Goal: Task Accomplishment & Management: Use online tool/utility

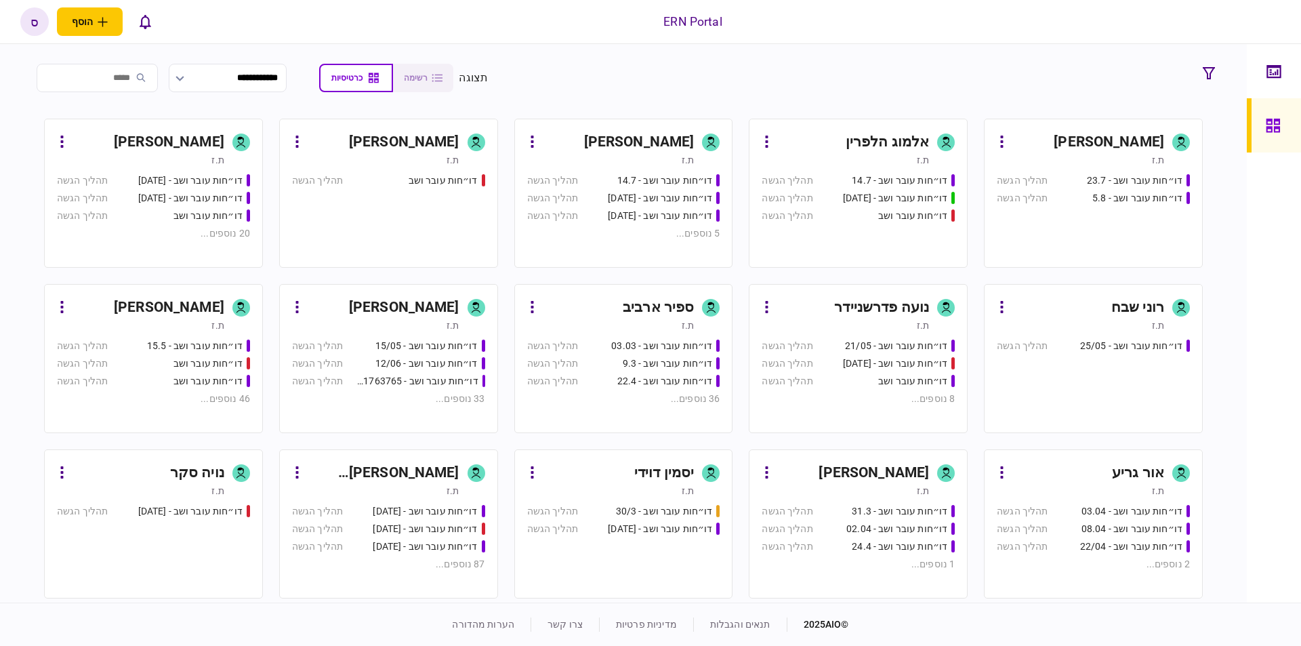
click at [135, 81] on input "search" at bounding box center [97, 78] width 121 height 28
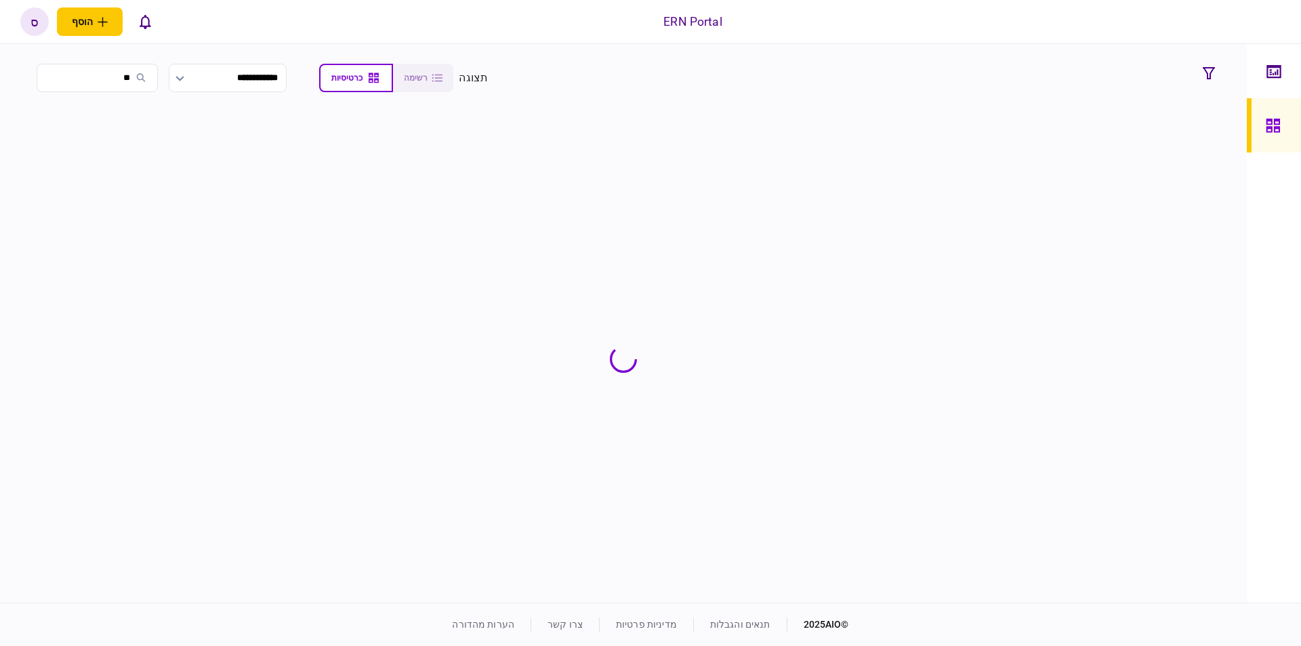
type input "*"
type input "**"
click at [1096, 139] on div "ספיר ארביב" at bounding box center [1128, 142] width 71 height 22
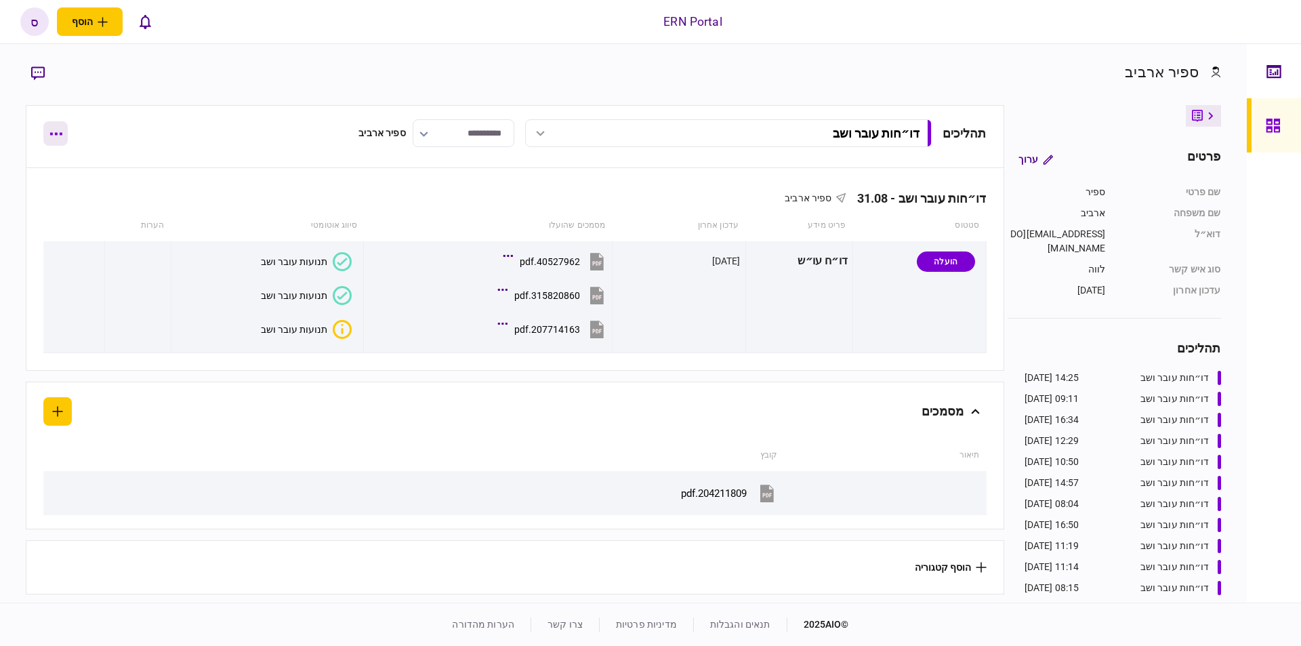
click at [54, 129] on button "button" at bounding box center [55, 133] width 24 height 24
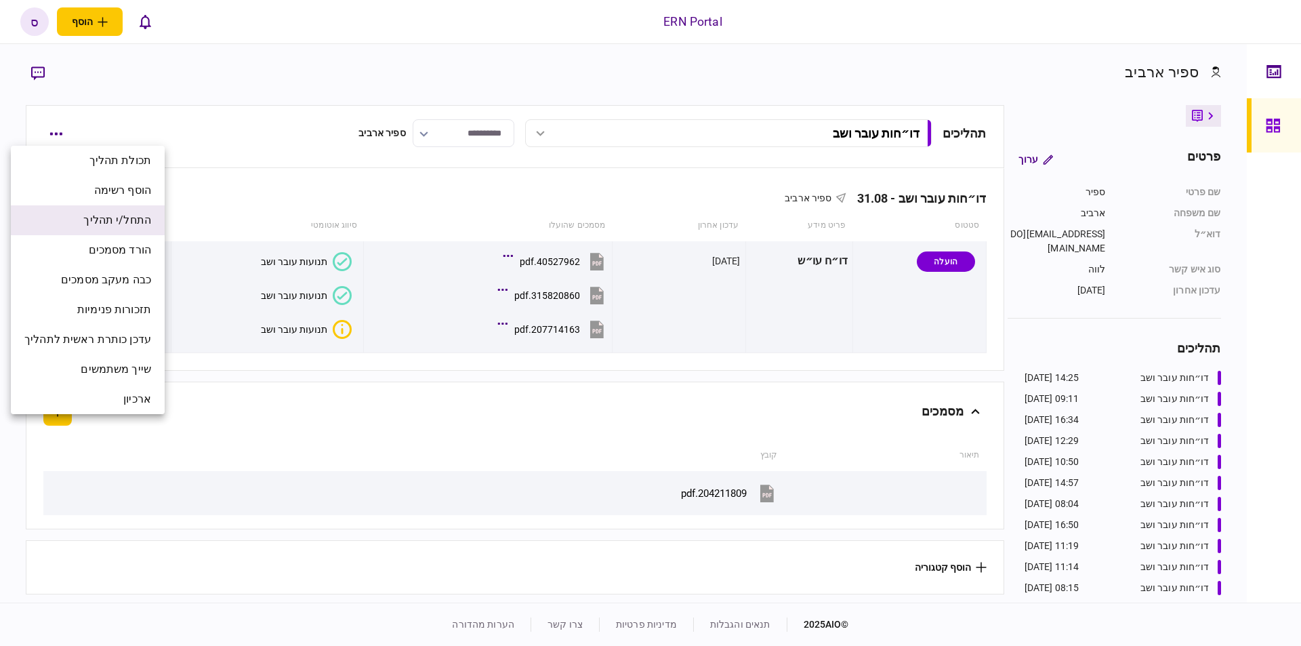
click at [129, 222] on span "התחל/י תהליך" at bounding box center [117, 220] width 68 height 16
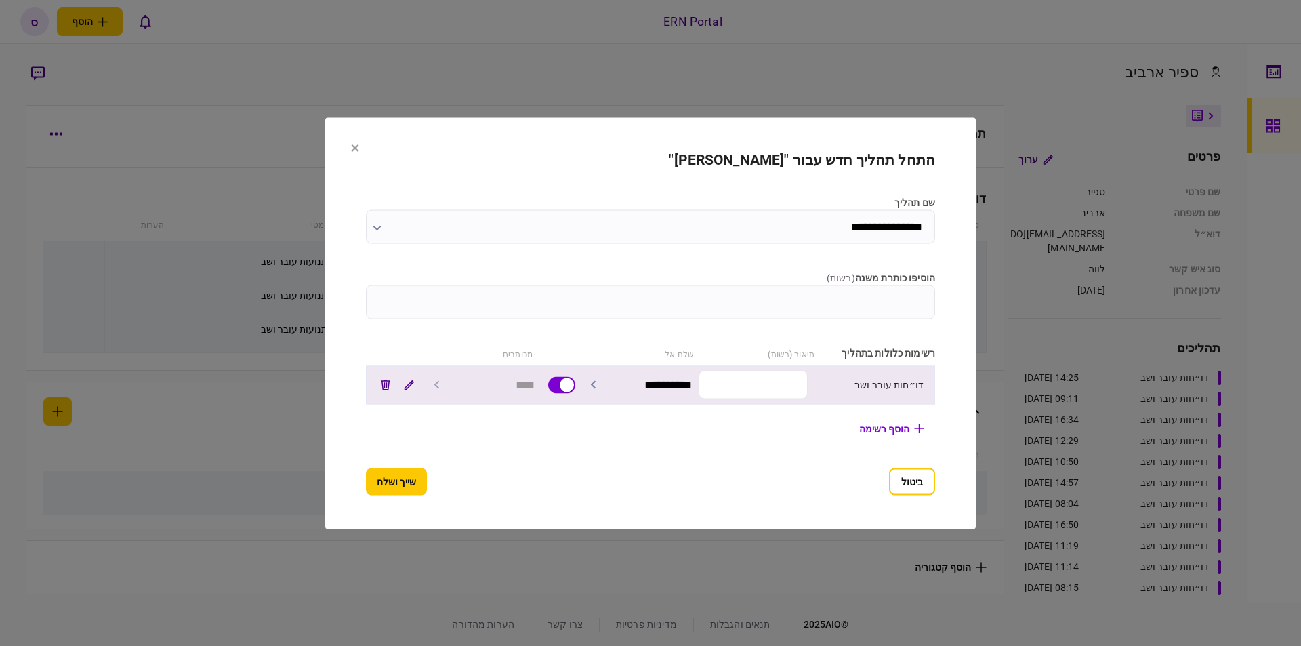
click at [759, 377] on input "text" at bounding box center [752, 385] width 109 height 28
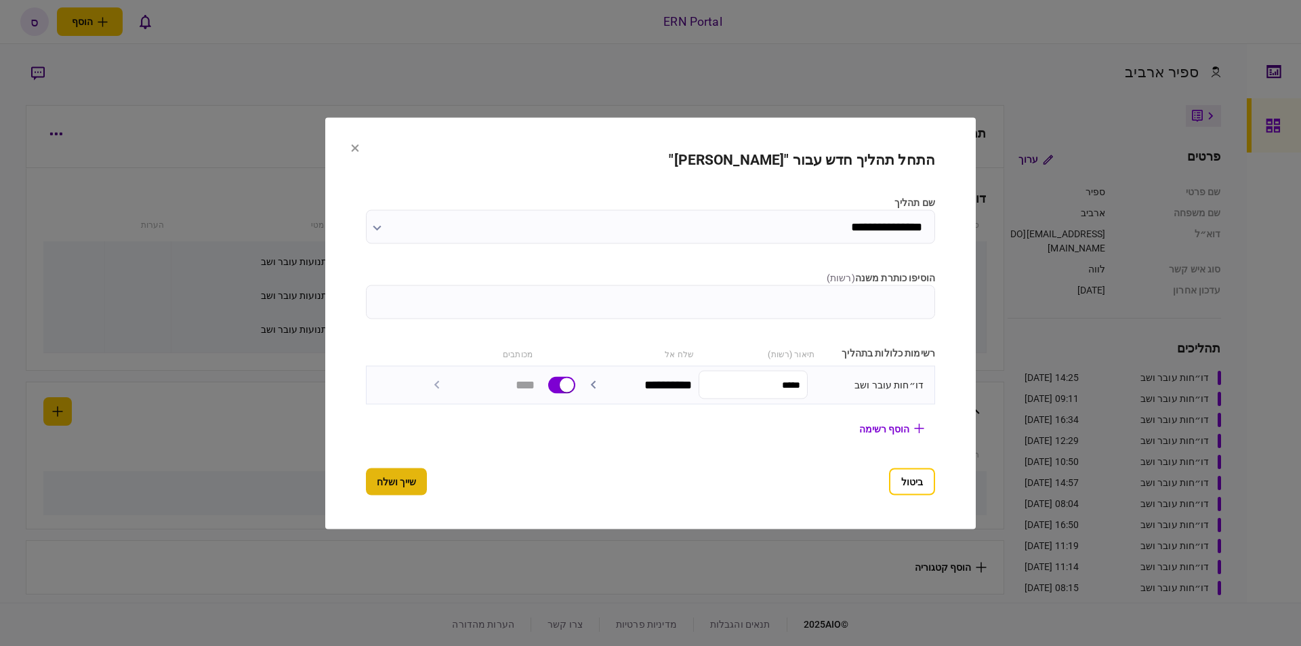
type input "*****"
click at [405, 475] on button "שייך ושלח" at bounding box center [396, 480] width 61 height 27
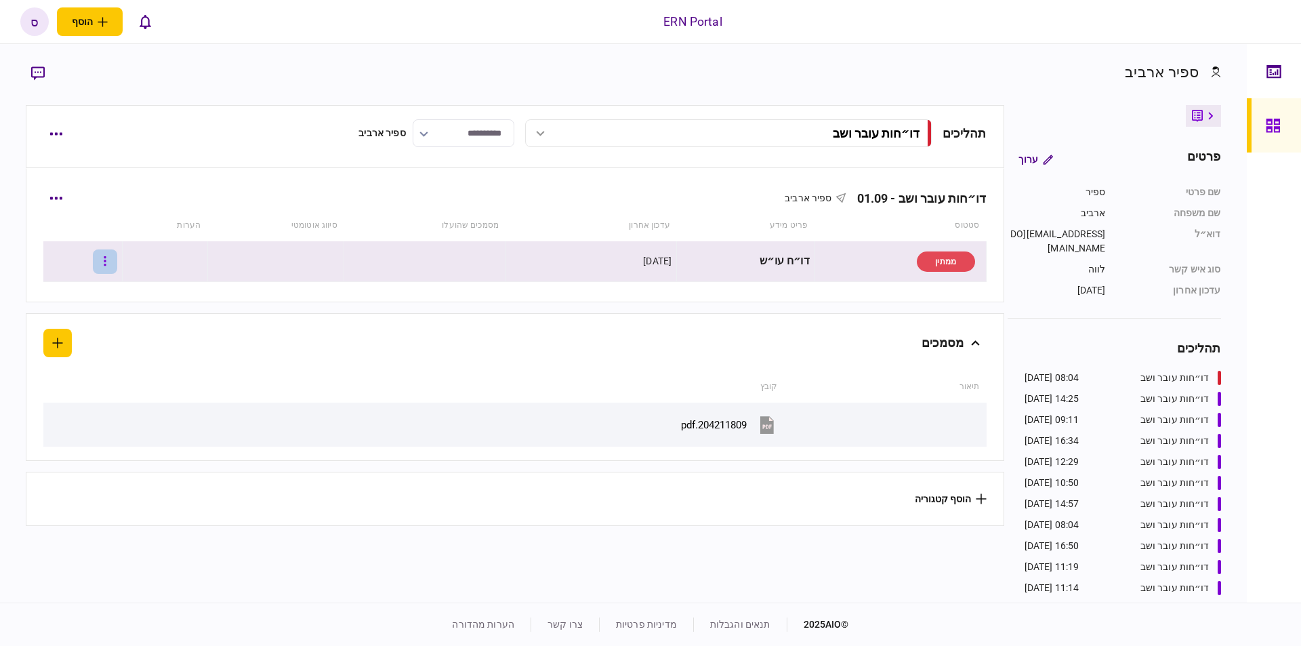
click at [106, 264] on icon "button" at bounding box center [105, 261] width 3 height 13
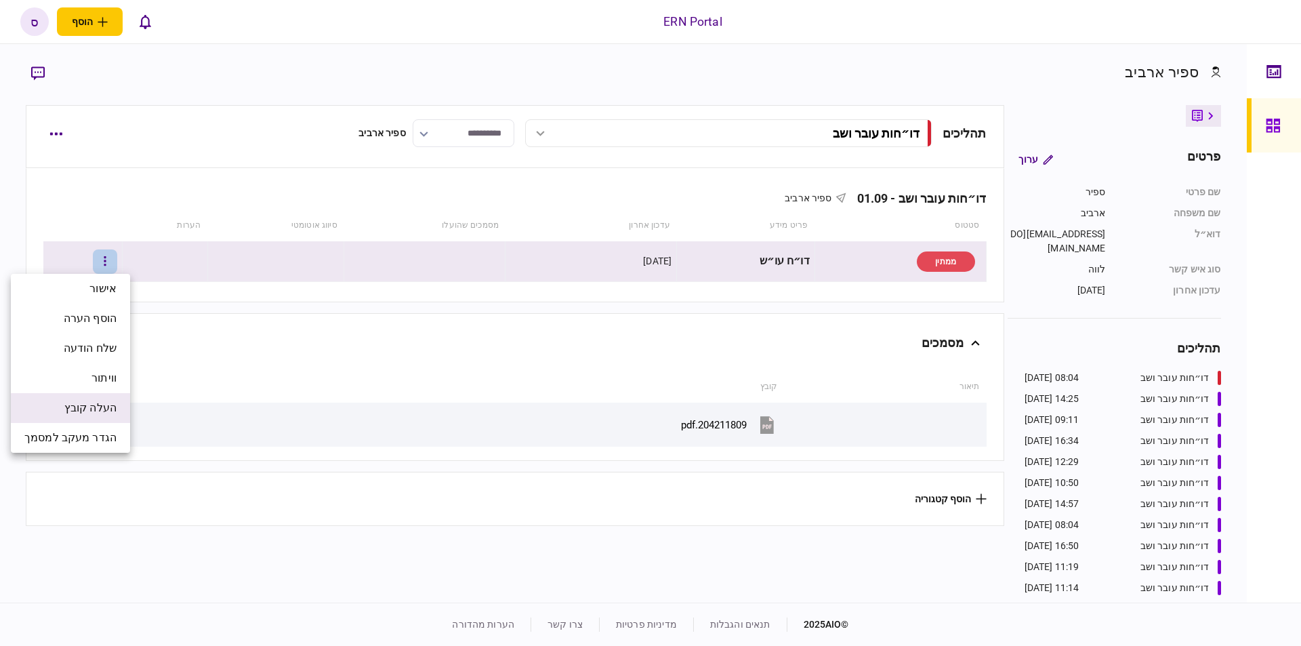
click at [90, 410] on span "העלה קובץ" at bounding box center [90, 408] width 52 height 16
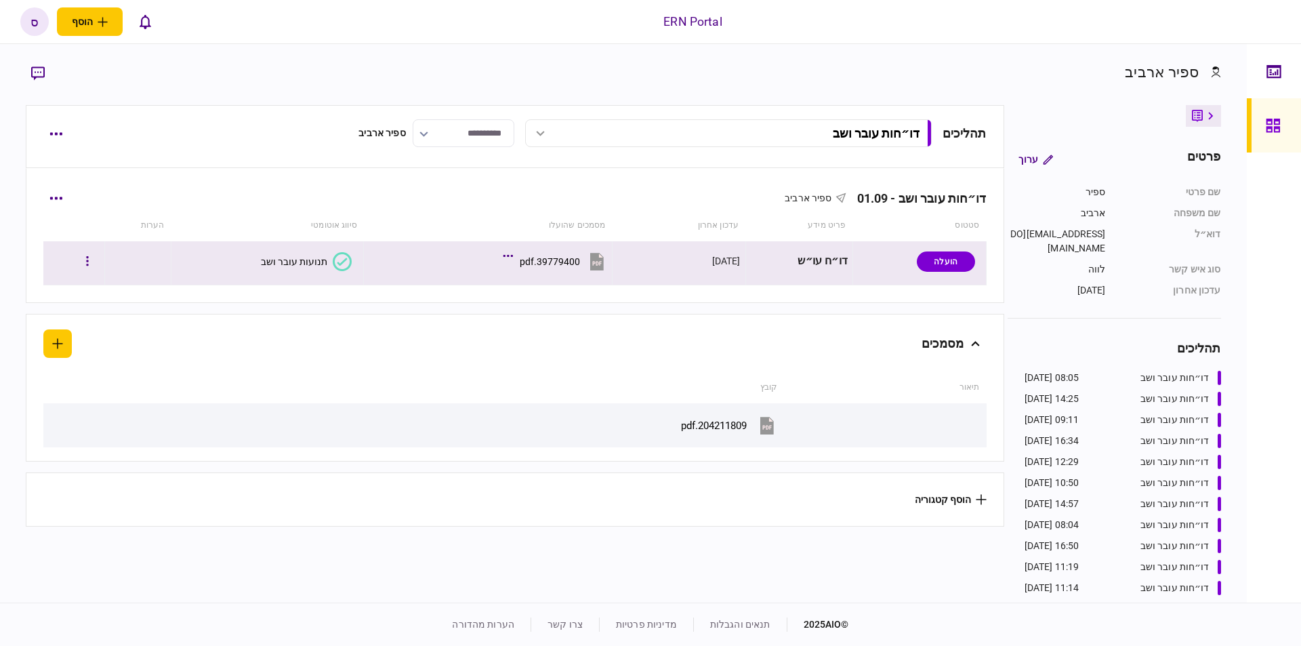
click at [286, 266] on div "תנועות עובר ושב" at bounding box center [294, 261] width 66 height 11
click at [286, 256] on div "תנועות עובר ושב" at bounding box center [294, 261] width 66 height 11
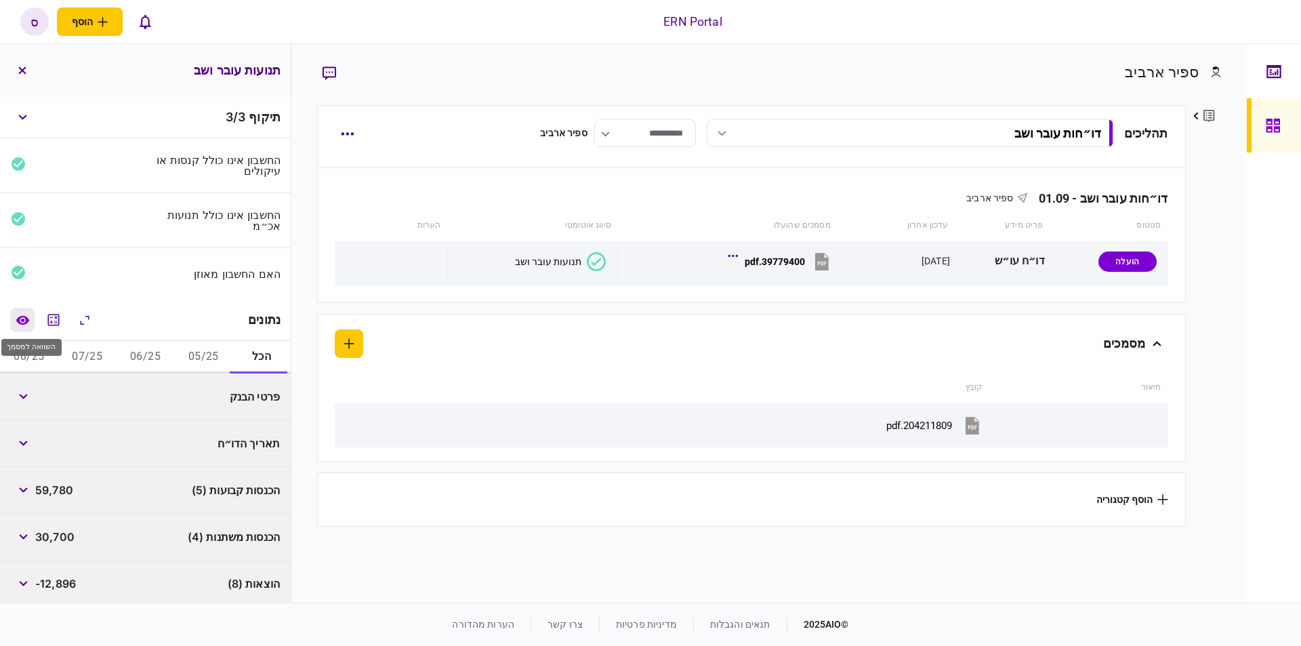
click at [24, 323] on button "השוואה למסמך" at bounding box center [22, 320] width 24 height 24
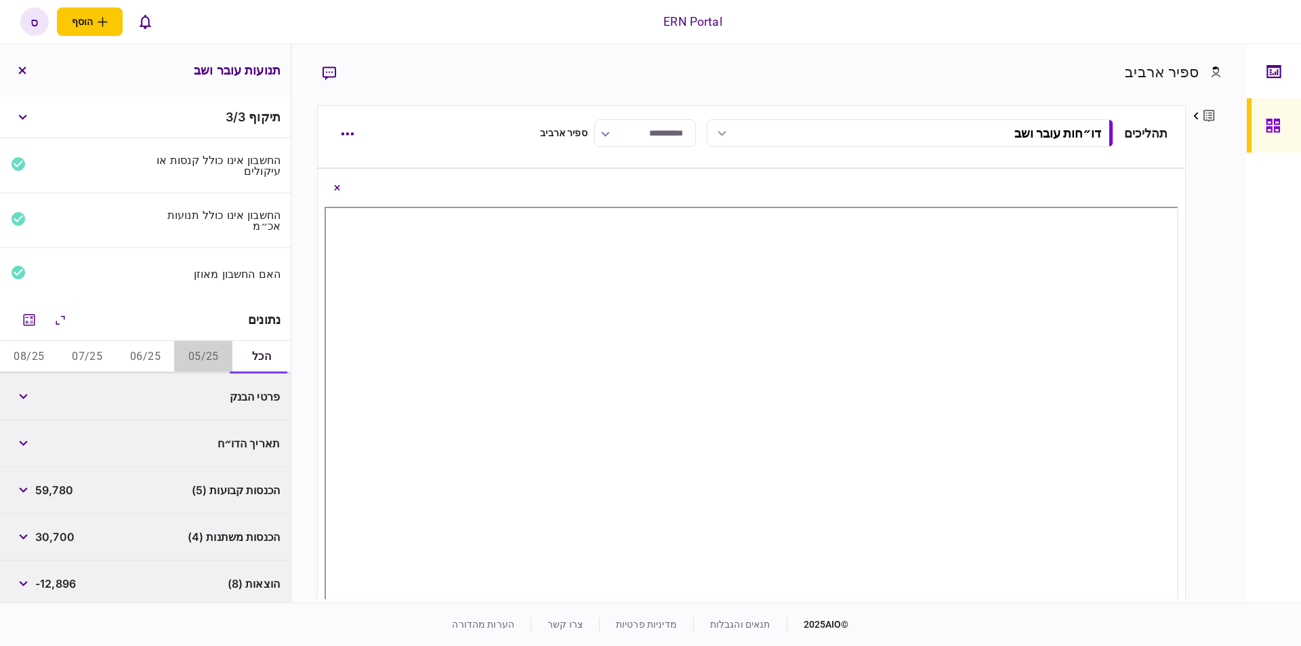
click at [192, 348] on button "05/25" at bounding box center [203, 357] width 58 height 33
click at [28, 394] on icon "button" at bounding box center [23, 396] width 9 height 5
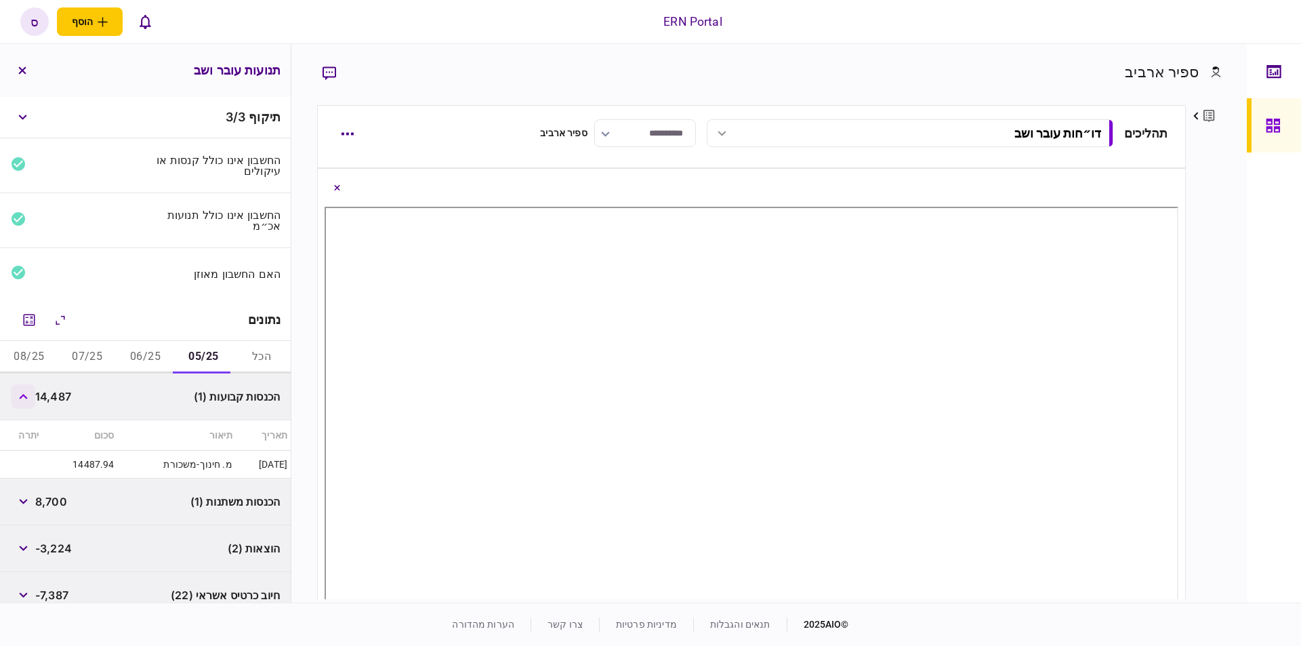
click at [28, 394] on icon "button" at bounding box center [23, 396] width 9 height 5
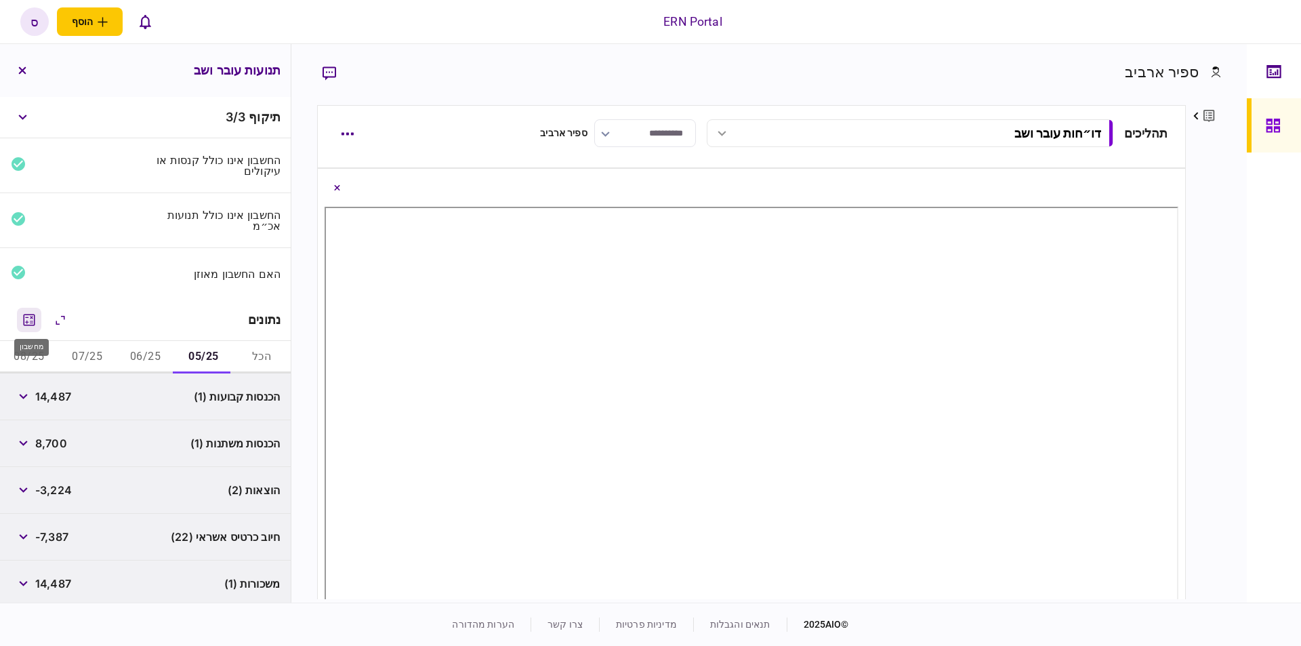
click at [30, 314] on icon "מחשבון" at bounding box center [30, 320] width 12 height 12
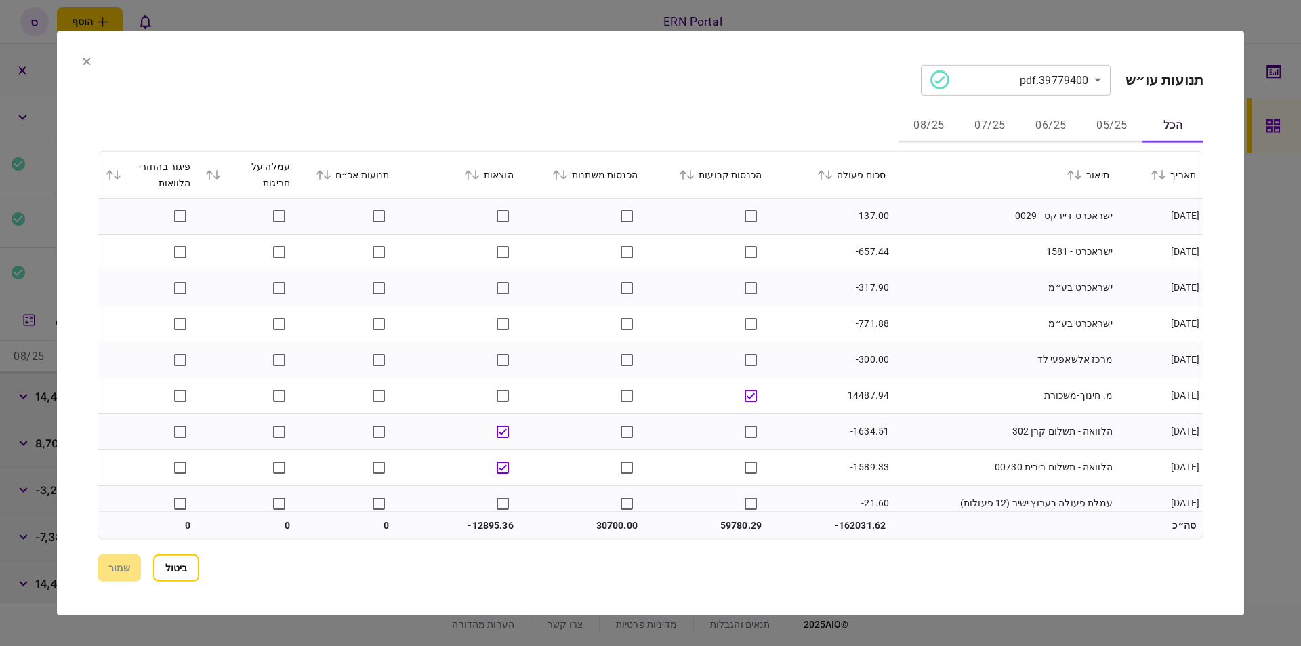
click at [1101, 121] on button "05/25" at bounding box center [1111, 126] width 61 height 33
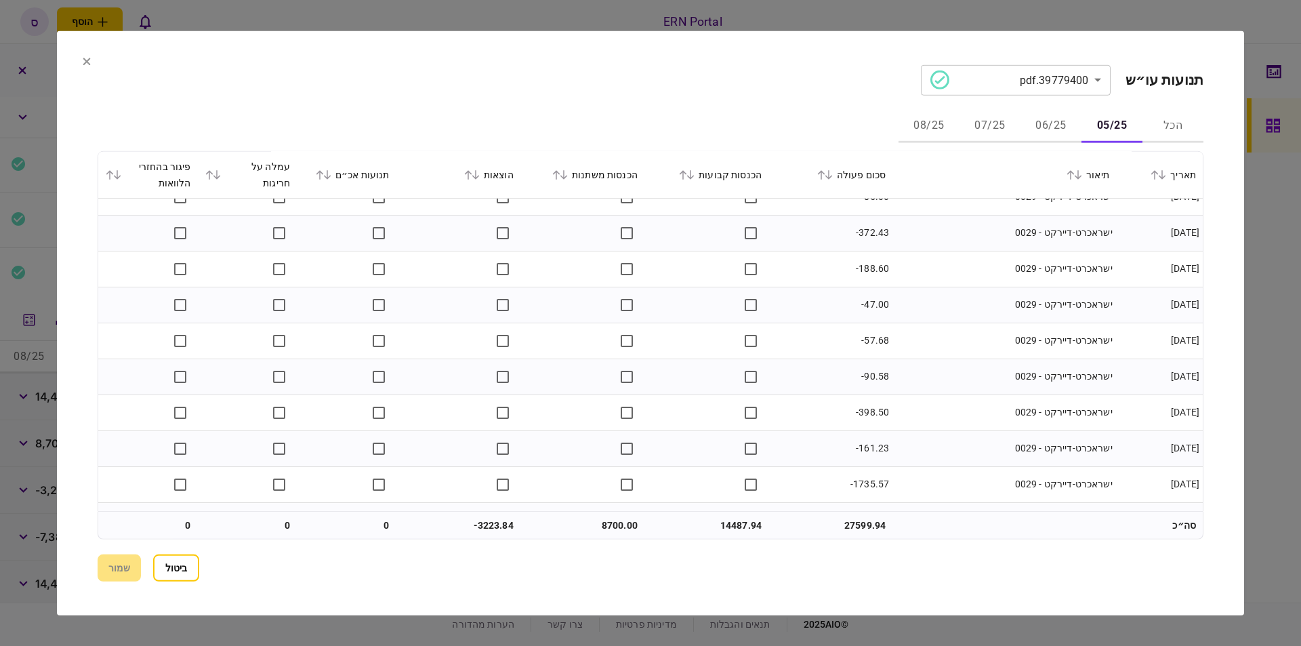
scroll to position [874, 0]
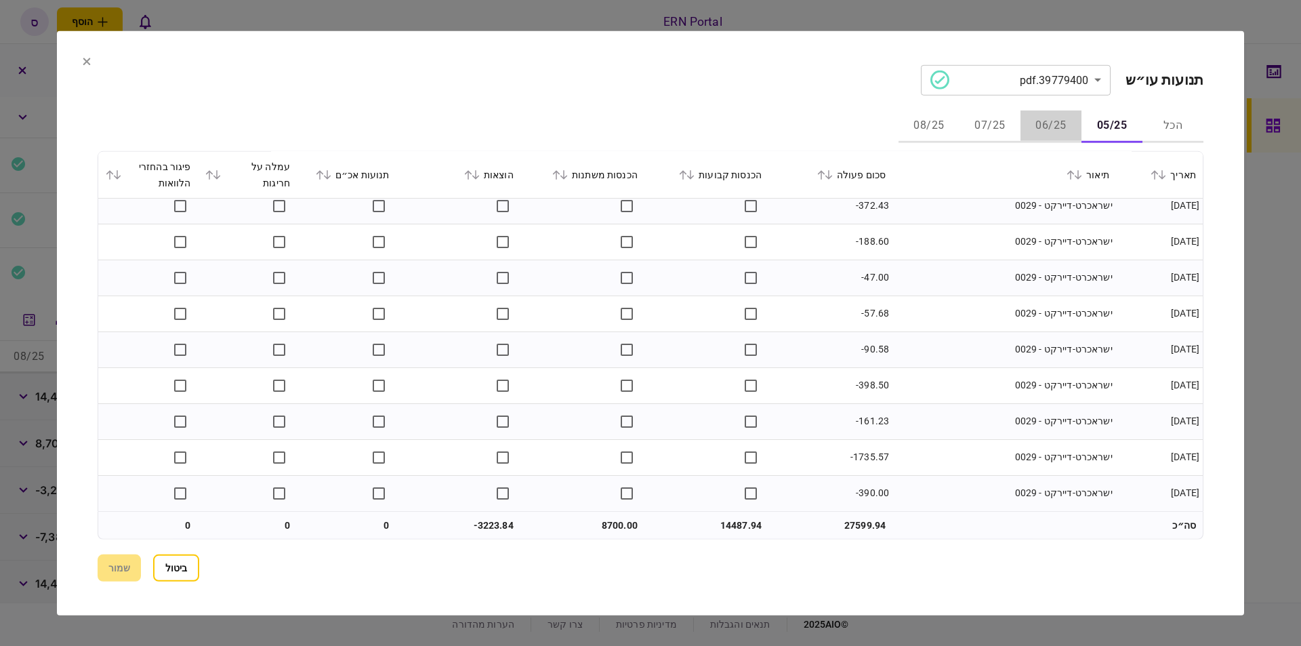
click at [1046, 127] on button "06/25" at bounding box center [1050, 126] width 61 height 33
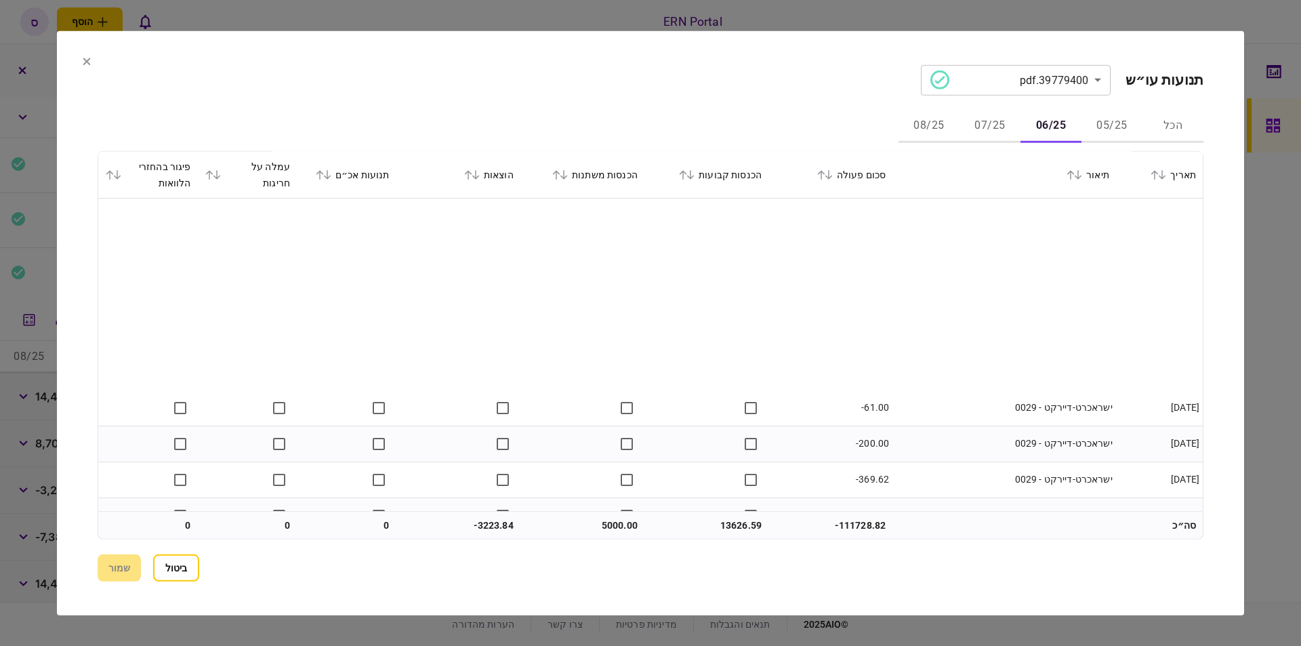
scroll to position [1125, 0]
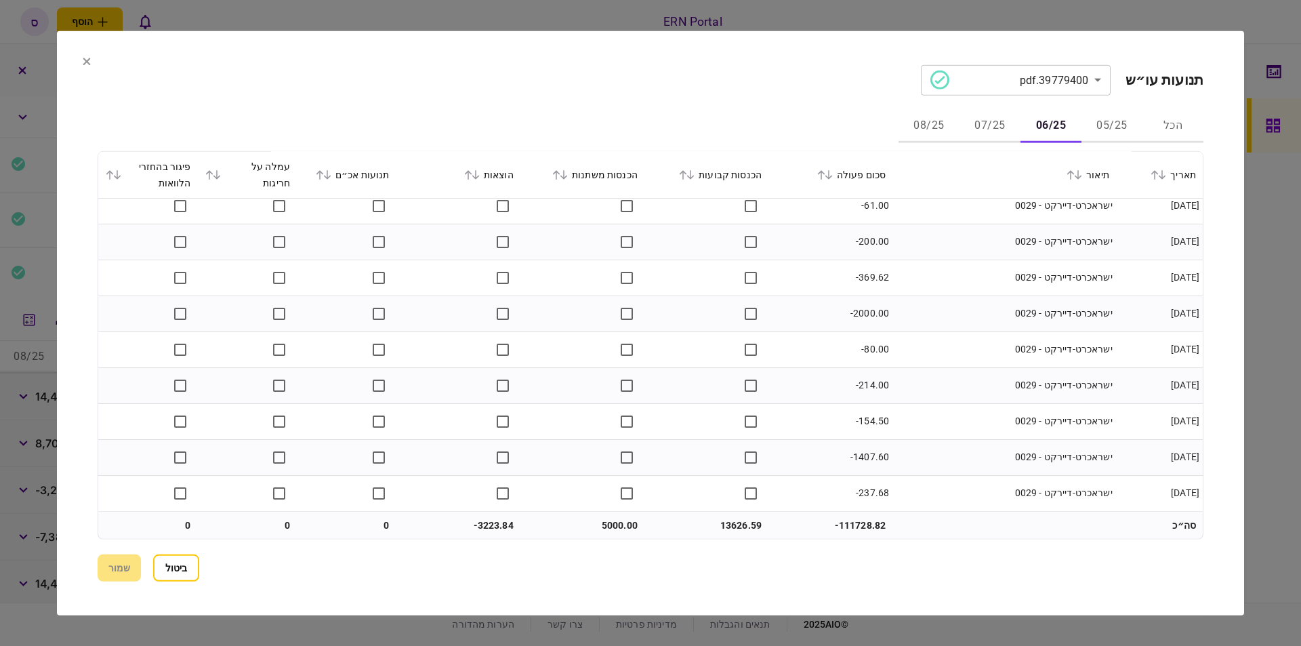
click at [996, 124] on button "07/25" at bounding box center [989, 126] width 61 height 33
click at [927, 129] on button "08/25" at bounding box center [928, 126] width 61 height 33
click at [180, 564] on button "ביטול" at bounding box center [176, 567] width 46 height 27
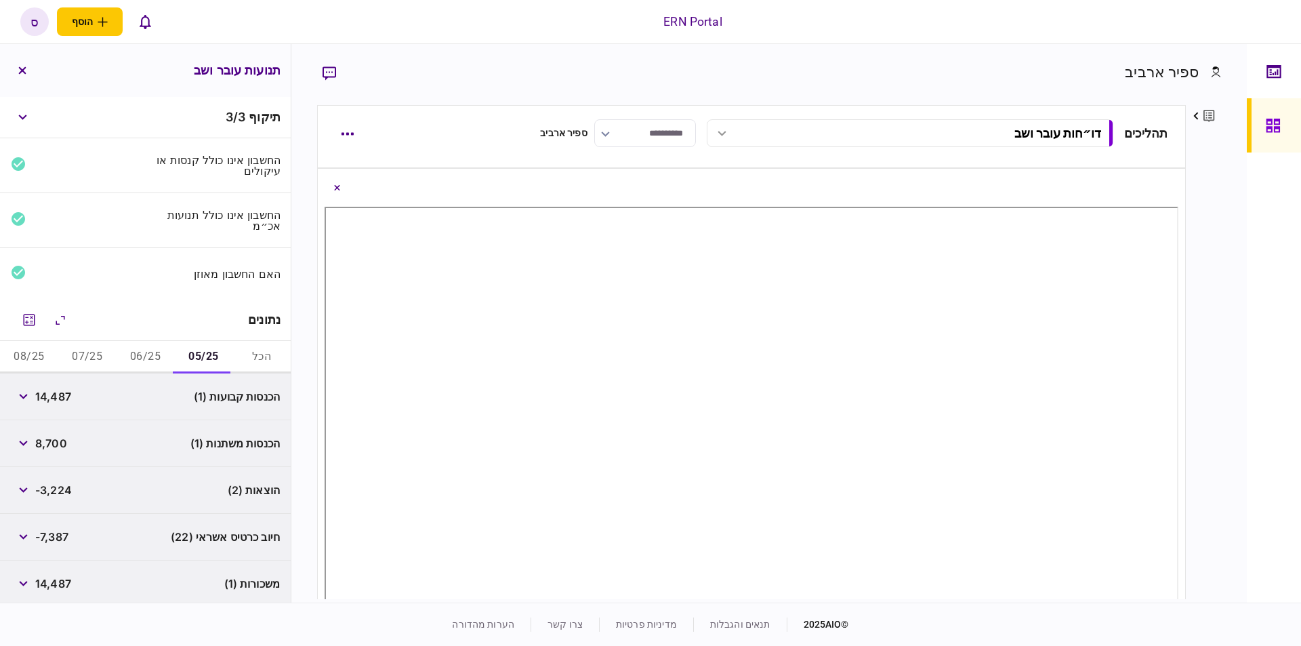
click at [68, 388] on span "14,487" at bounding box center [53, 396] width 36 height 16
copy span "14,487"
click at [28, 354] on button "08/25" at bounding box center [29, 357] width 58 height 33
click at [150, 351] on button "06/25" at bounding box center [146, 357] width 58 height 33
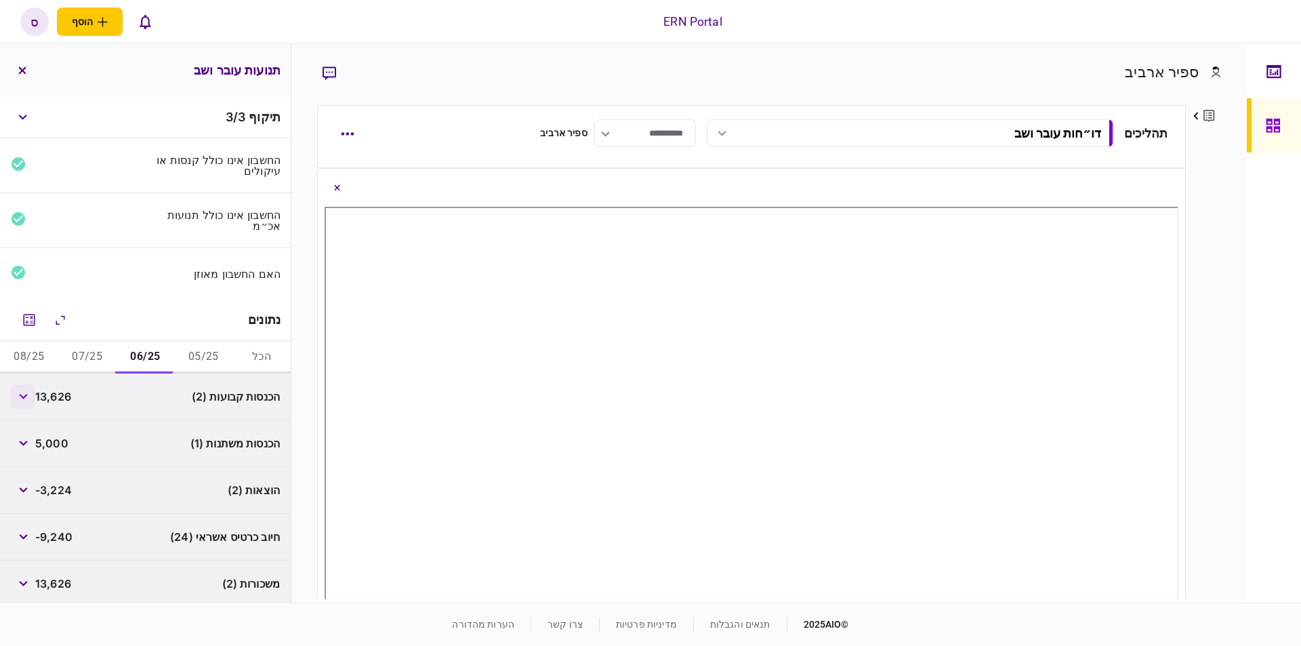
click at [26, 403] on button "button" at bounding box center [23, 396] width 24 height 24
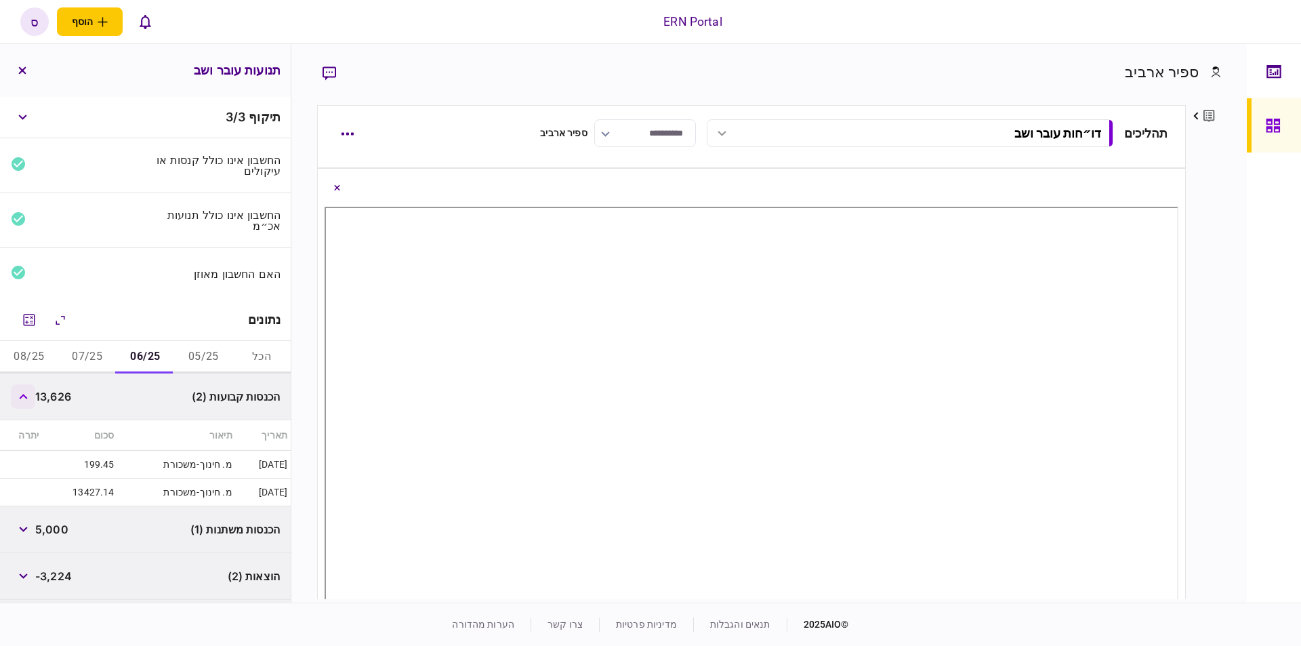
click at [24, 394] on icon "button" at bounding box center [23, 396] width 8 height 5
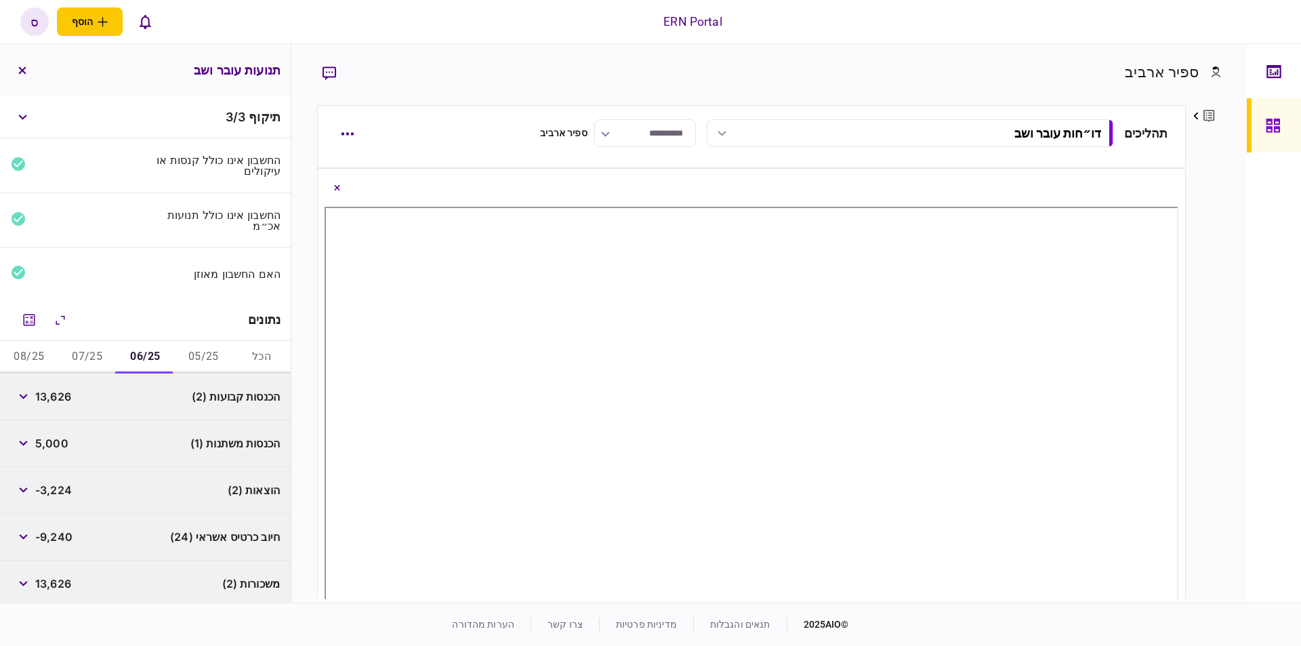
click at [56, 396] on span "13,626" at bounding box center [53, 396] width 36 height 16
copy span "13,626"
click at [49, 440] on span "5,000" at bounding box center [51, 443] width 33 height 16
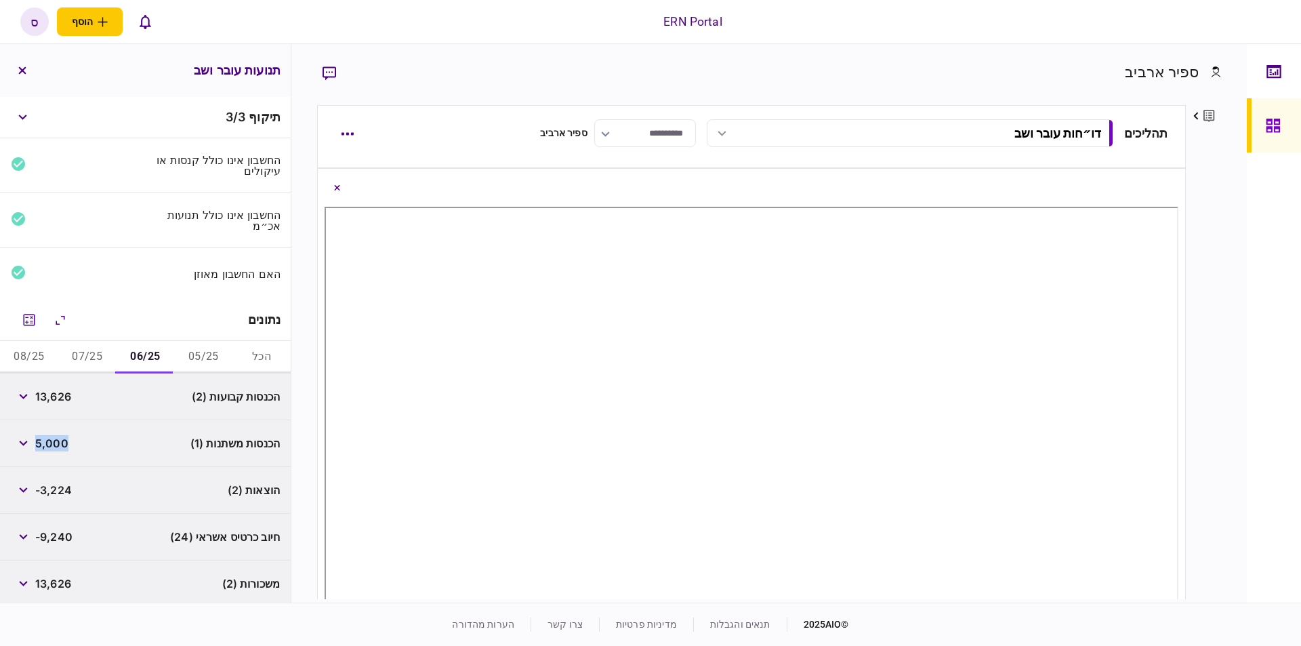
copy span "5,000"
click at [68, 492] on span "-3,224" at bounding box center [53, 490] width 37 height 16
copy span "3,224"
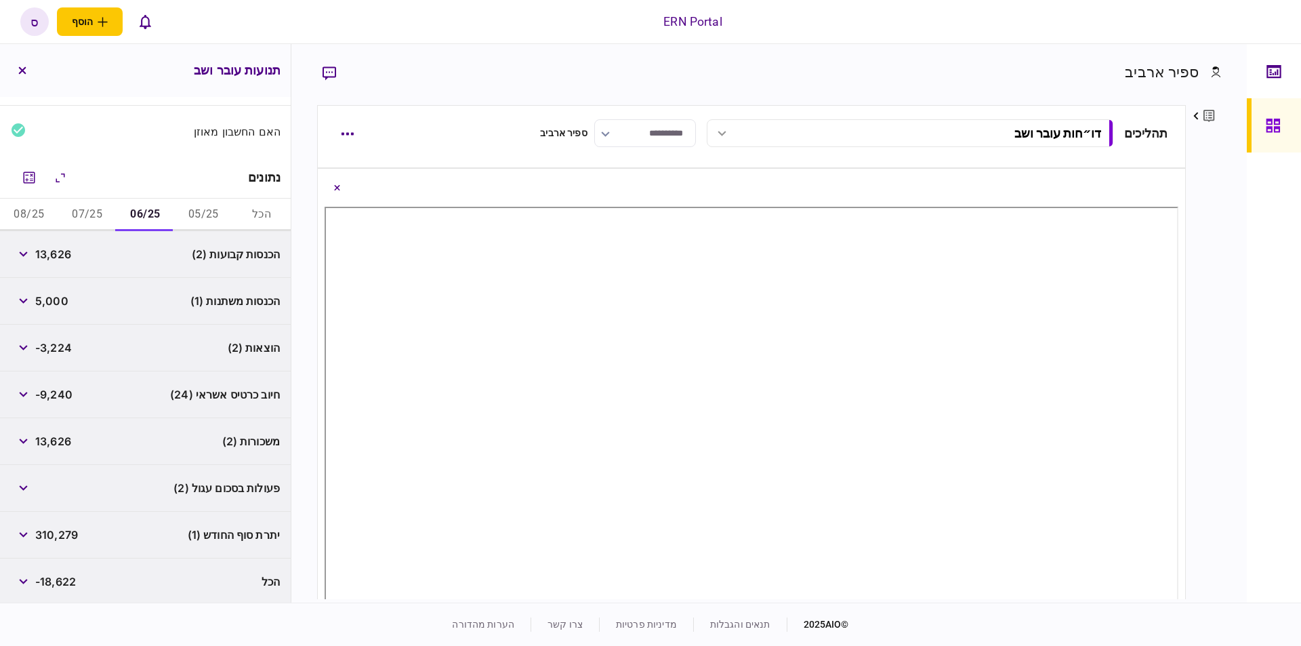
click at [60, 532] on span "310,279" at bounding box center [56, 534] width 43 height 16
copy span "310,279"
click at [83, 218] on button "07/25" at bounding box center [87, 214] width 58 height 33
click at [59, 253] on span "17,192" at bounding box center [50, 254] width 31 height 16
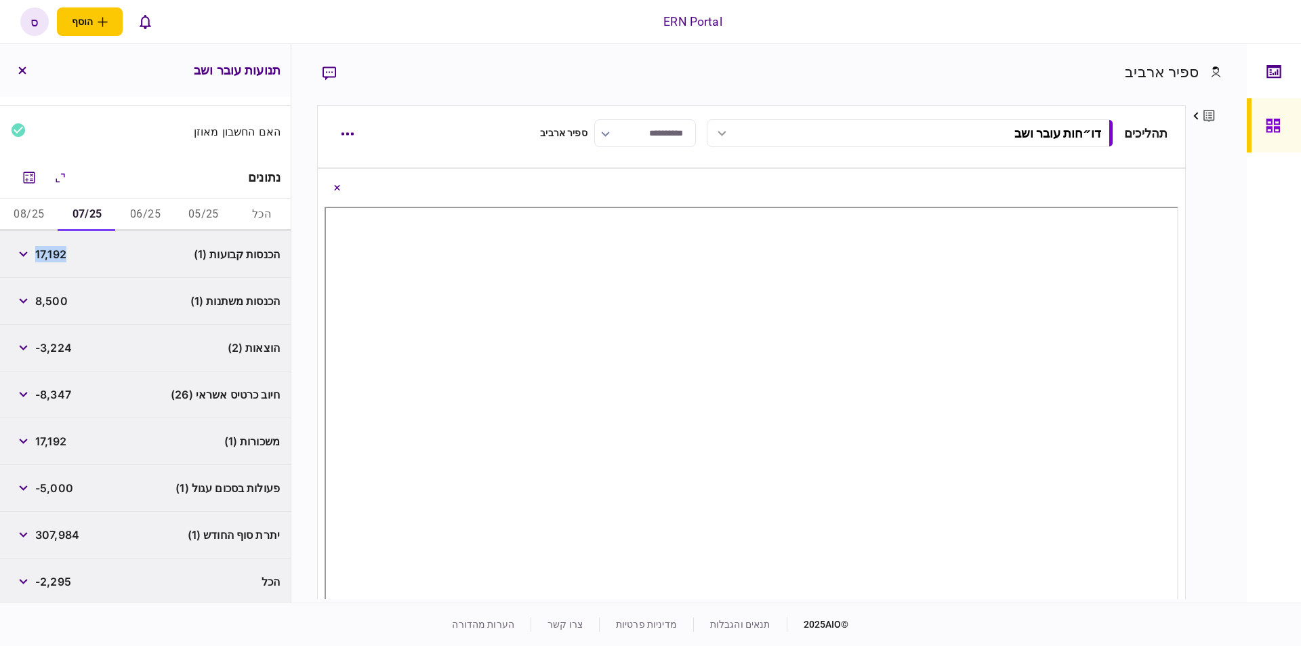
click at [59, 253] on span "17,192" at bounding box center [50, 254] width 31 height 16
copy span "17,192"
click at [51, 302] on span "8,500" at bounding box center [51, 301] width 33 height 16
copy span "8,500"
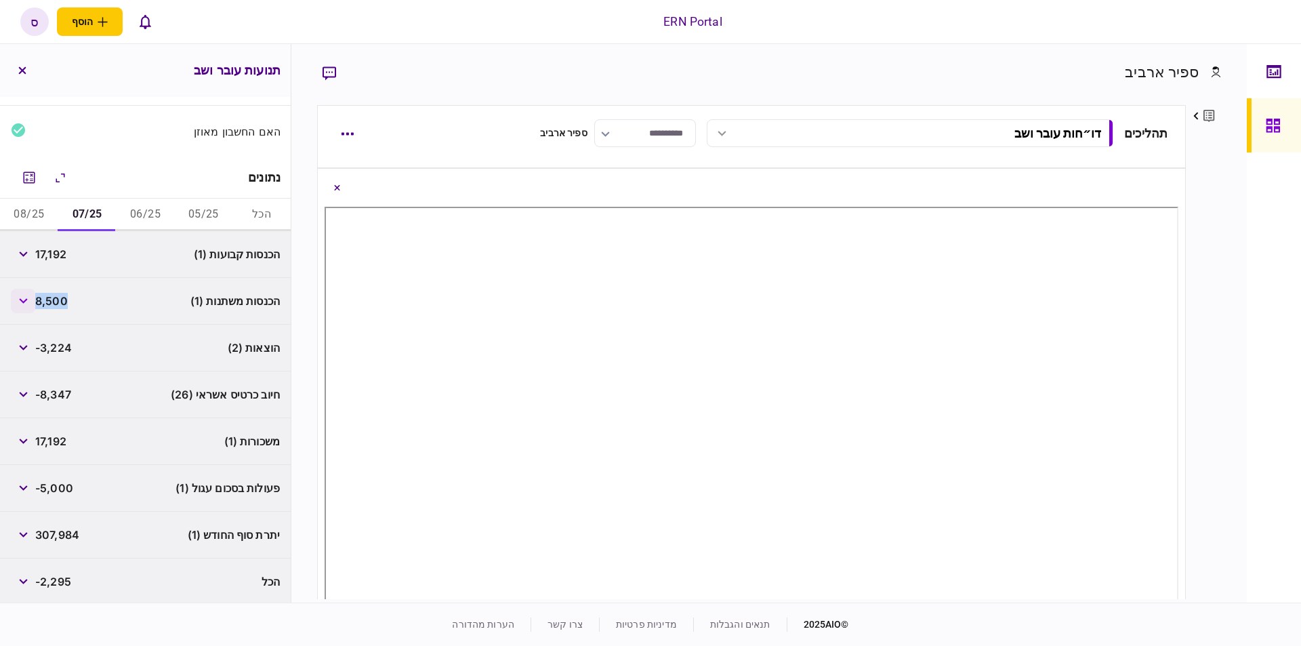
click at [22, 299] on icon "button" at bounding box center [23, 300] width 9 height 5
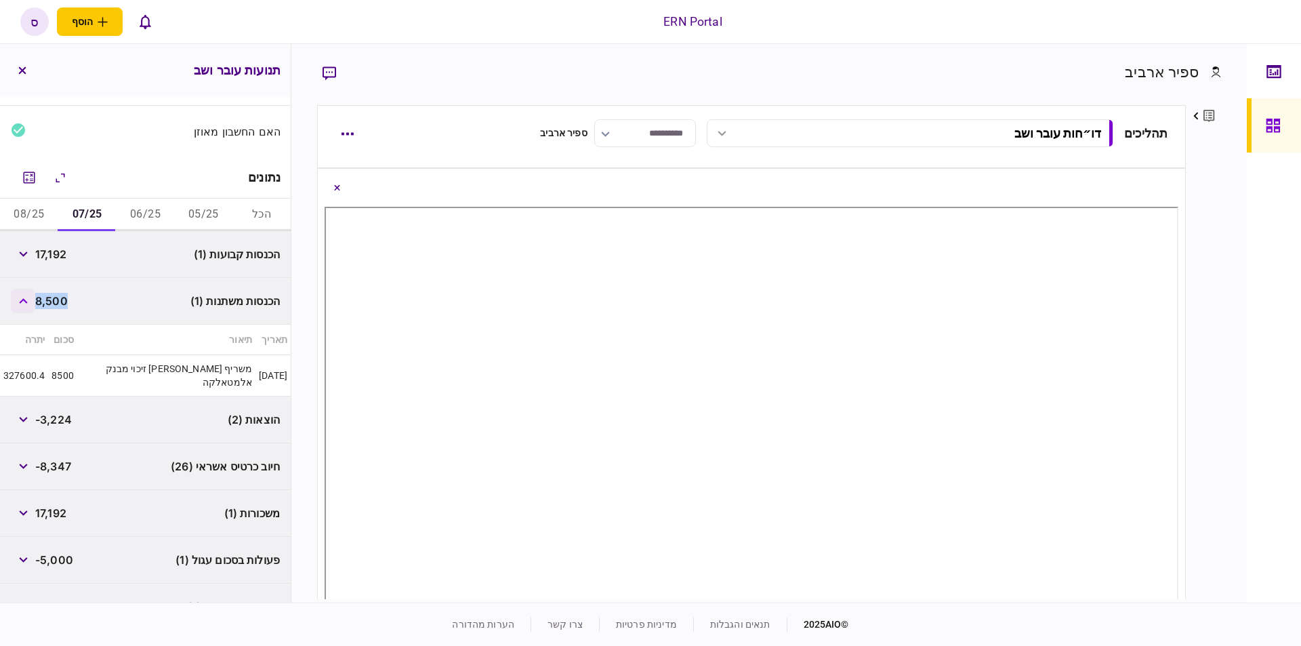
click at [22, 299] on icon "button" at bounding box center [23, 300] width 8 height 5
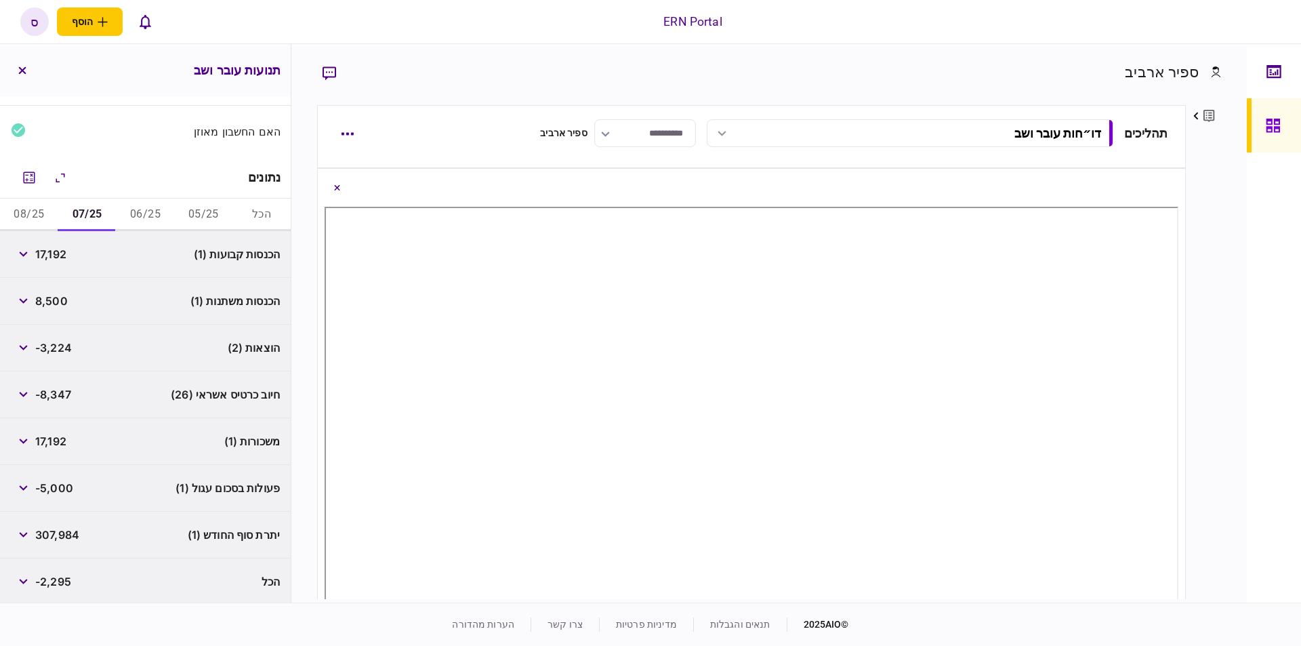
click at [60, 350] on span "-3,224" at bounding box center [53, 347] width 37 height 16
copy span "3,224"
click at [47, 534] on span "307,984" at bounding box center [57, 534] width 44 height 16
click at [48, 534] on span "307,984" at bounding box center [57, 534] width 44 height 16
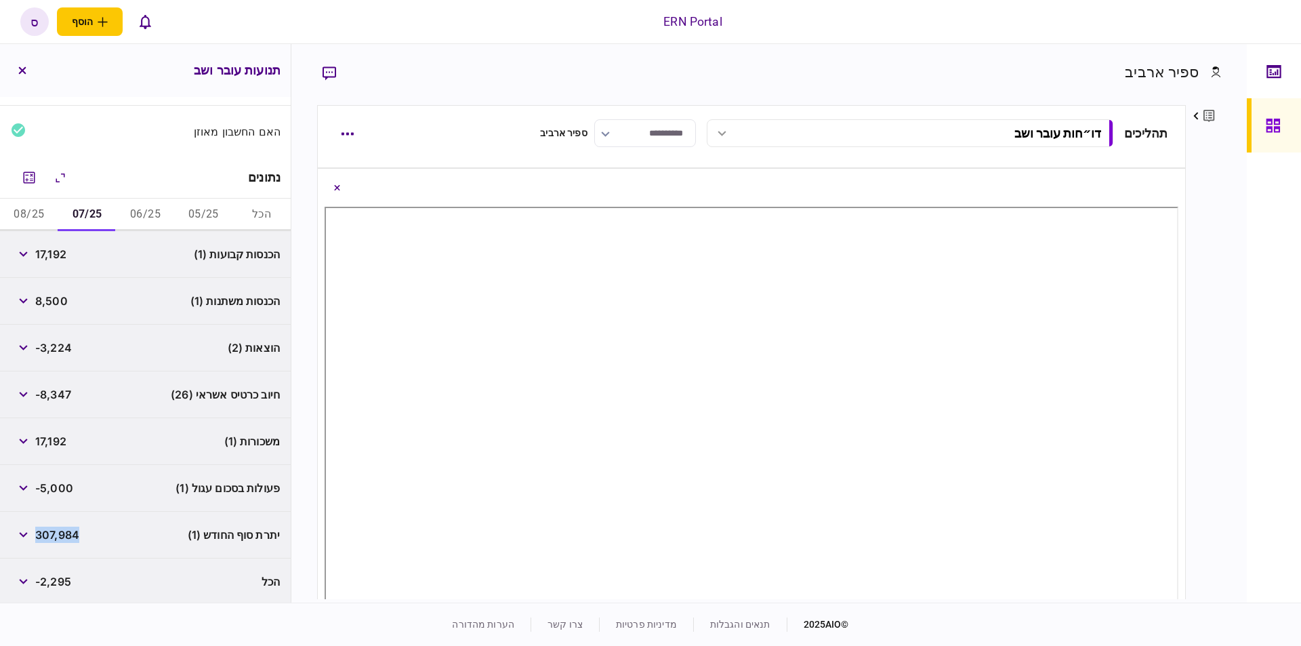
copy span "307,984"
click at [41, 216] on button "08/25" at bounding box center [29, 214] width 58 height 33
click at [58, 248] on span "14,472" at bounding box center [53, 254] width 36 height 16
copy span "14,472"
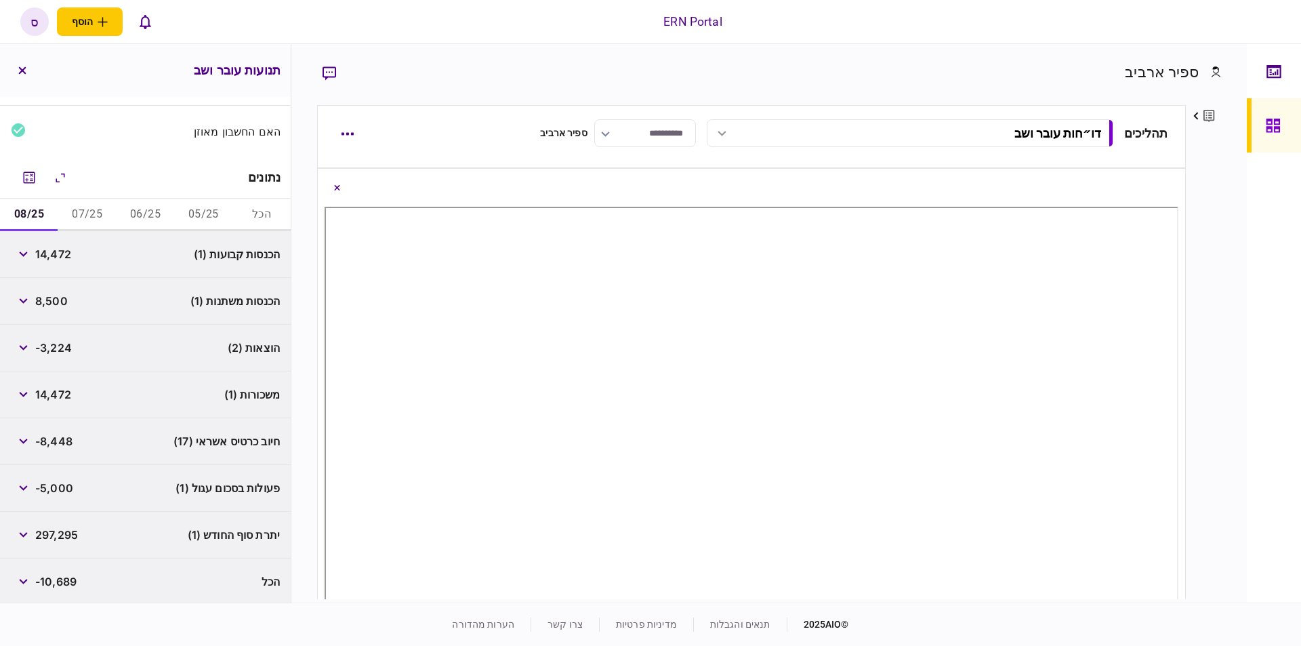
click at [45, 301] on span "8,500" at bounding box center [51, 301] width 33 height 16
click at [49, 349] on span "-3,224" at bounding box center [53, 347] width 37 height 16
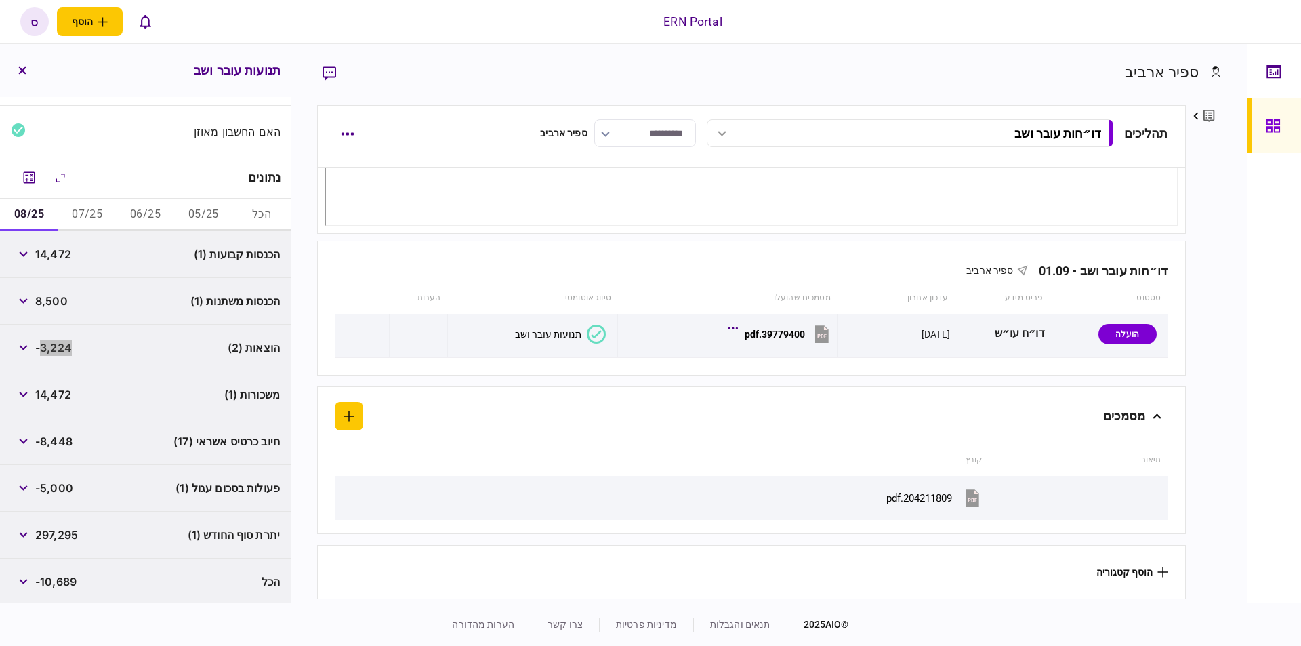
scroll to position [187, 0]
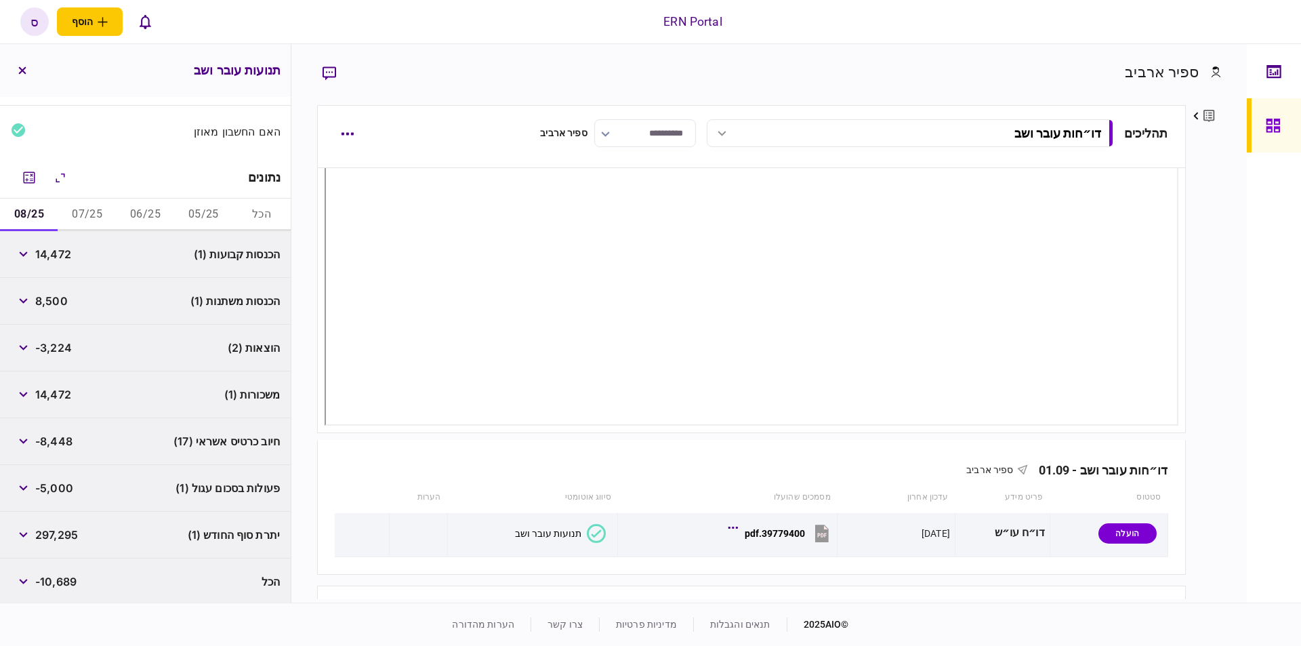
click at [57, 532] on span "297,295" at bounding box center [56, 534] width 43 height 16
click at [58, 532] on span "297,295" at bounding box center [56, 534] width 43 height 16
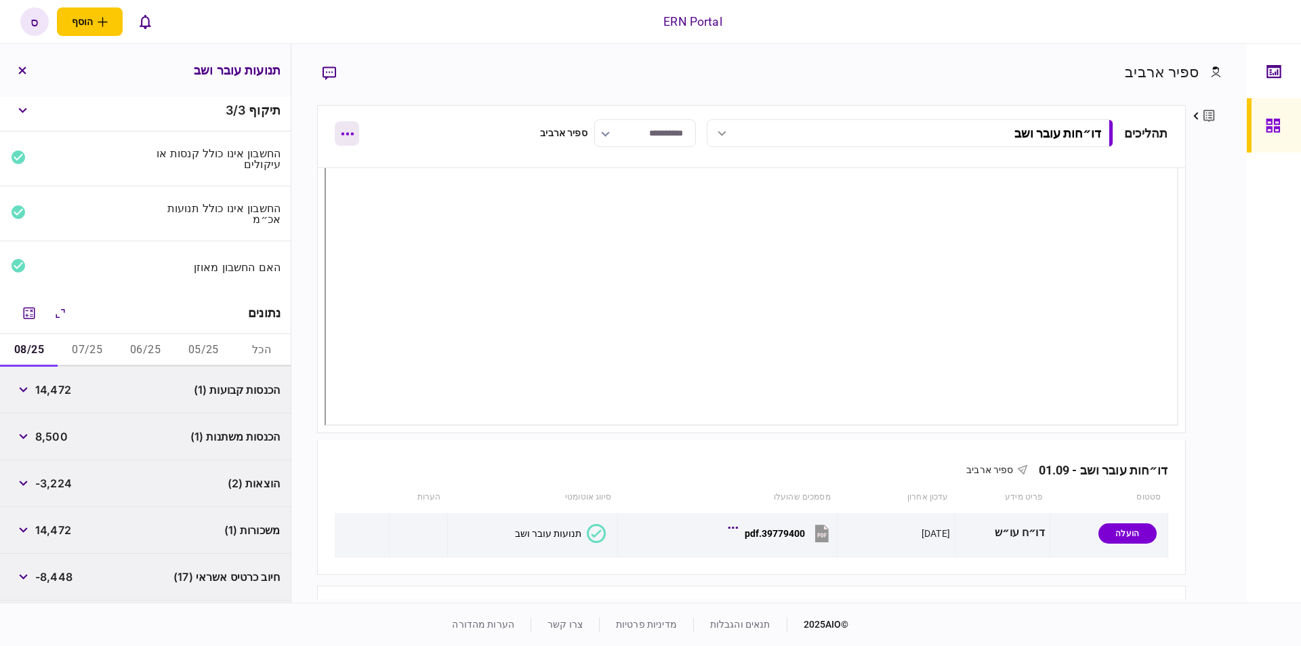
scroll to position [0, 0]
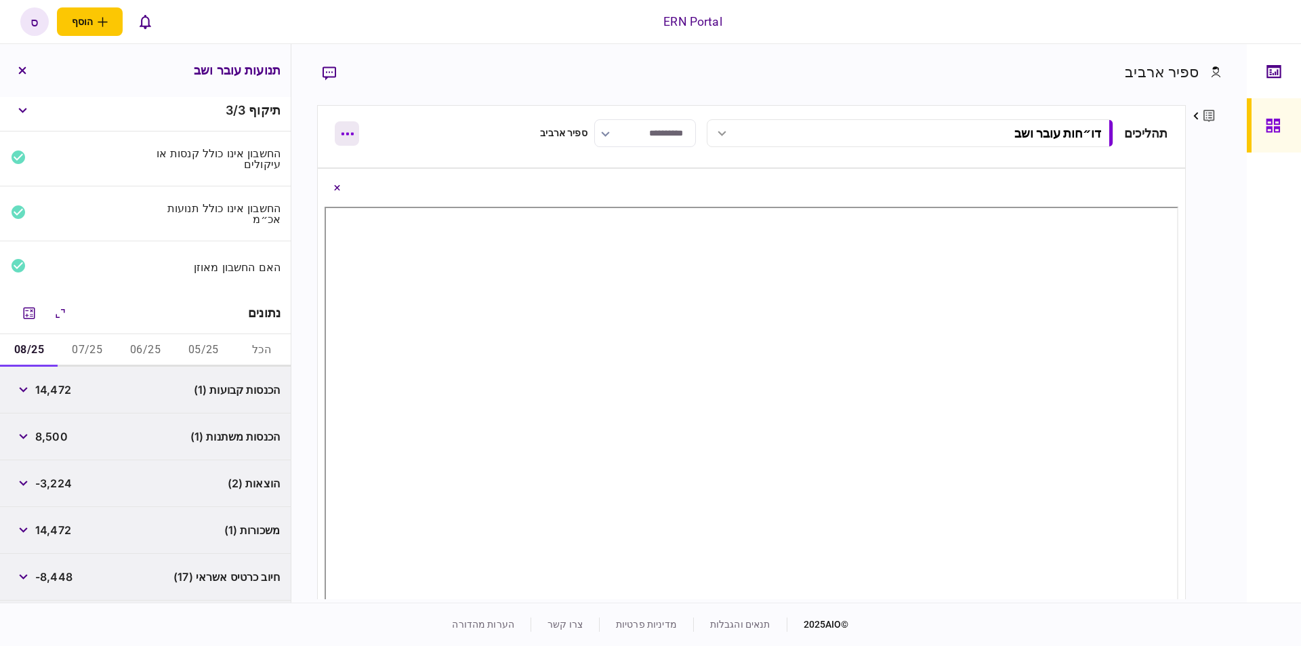
click at [343, 137] on button "button" at bounding box center [347, 133] width 24 height 24
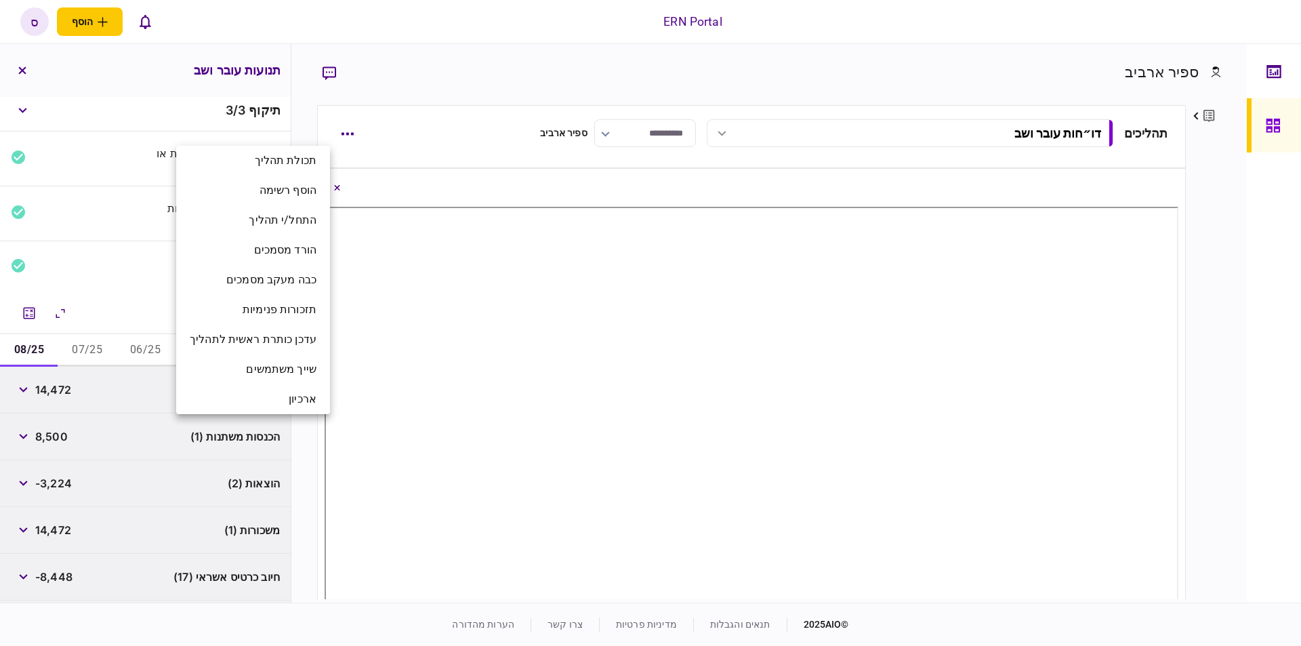
click at [369, 136] on div at bounding box center [650, 323] width 1301 height 646
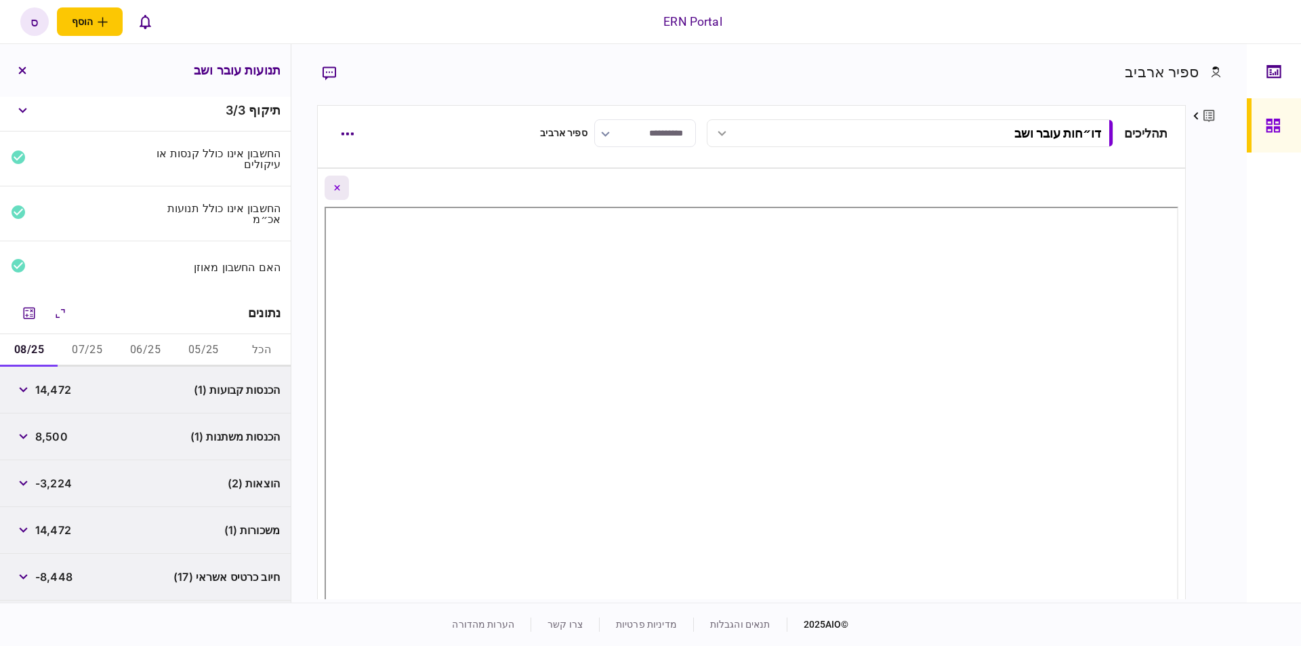
click at [340, 186] on icon "Close document view button" at bounding box center [337, 187] width 6 height 5
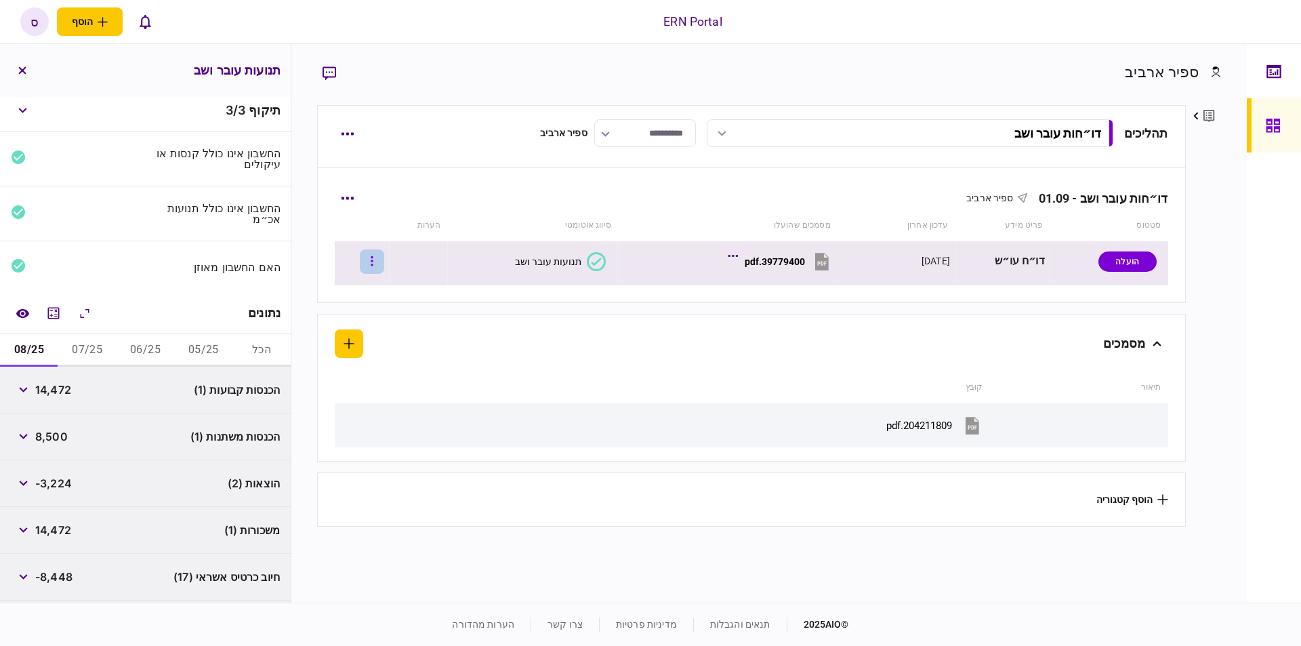
click at [384, 265] on button "button" at bounding box center [372, 261] width 24 height 24
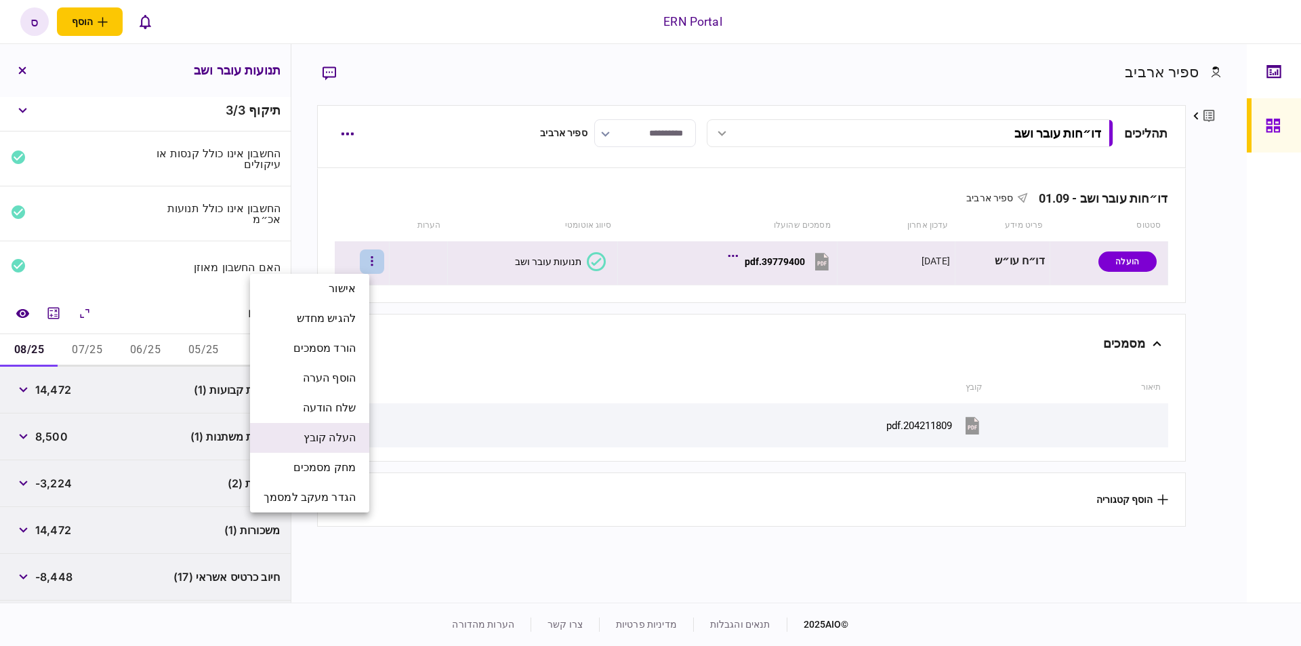
click at [305, 434] on span "העלה קובץ" at bounding box center [329, 437] width 52 height 16
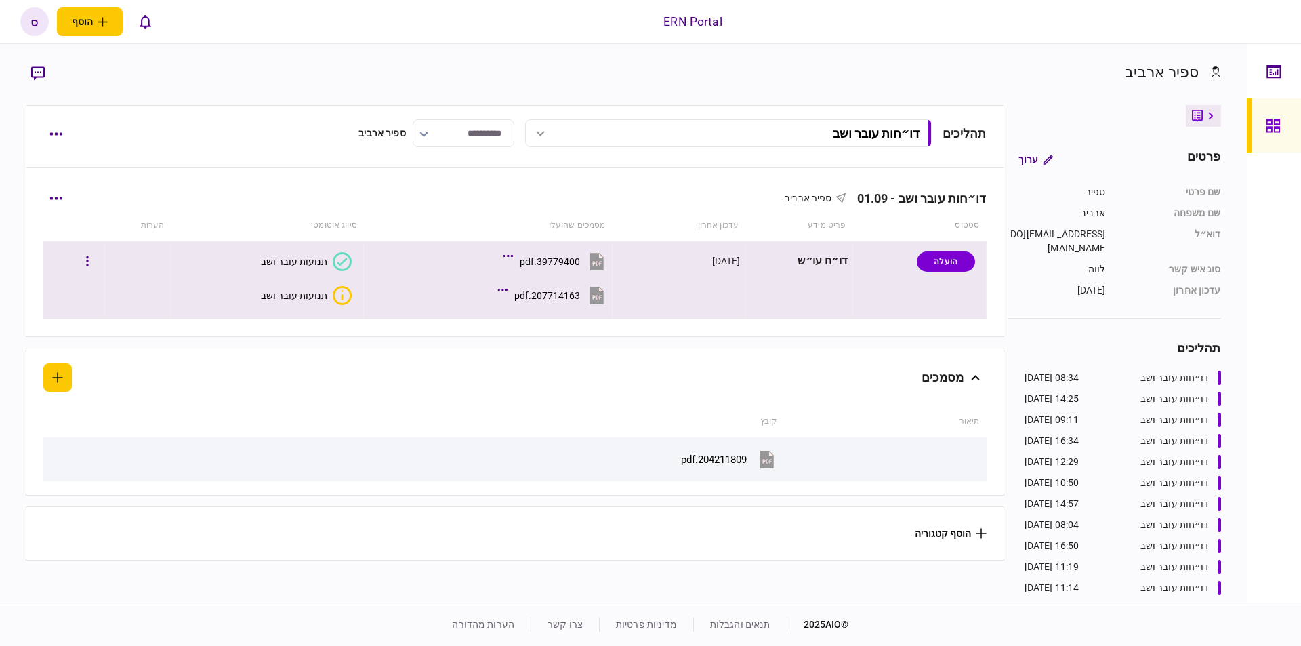
click at [278, 301] on button "תנועות עובר ושב" at bounding box center [306, 295] width 91 height 19
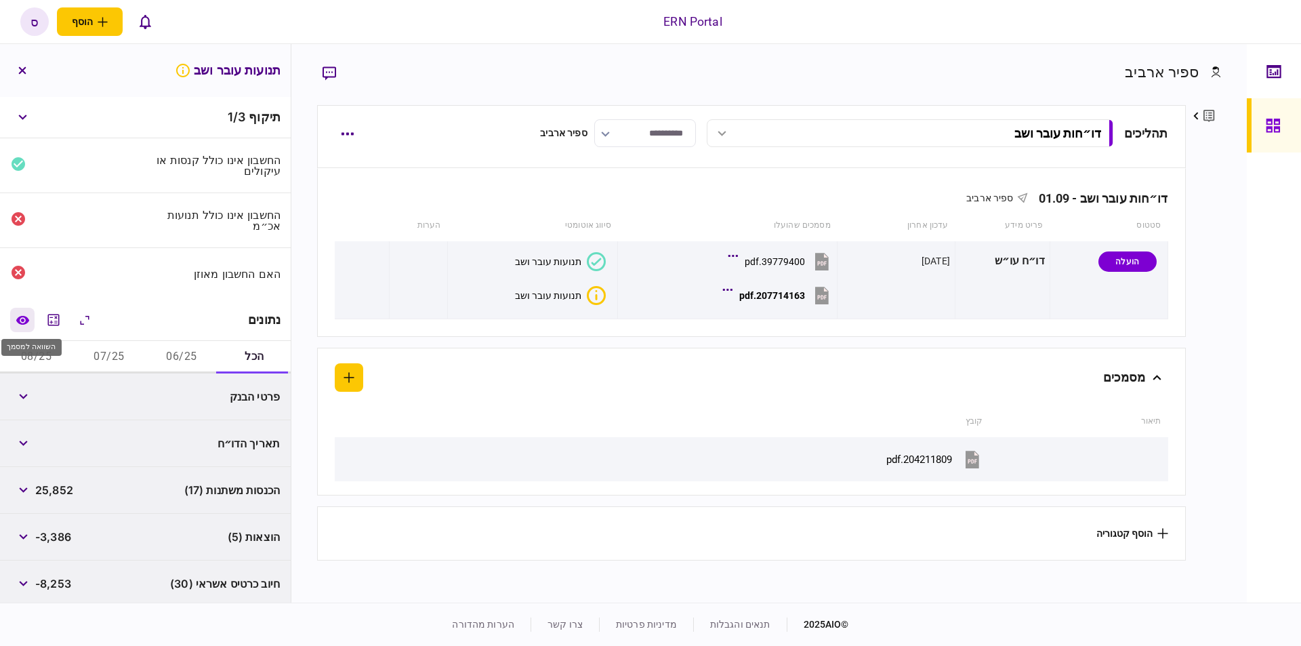
click at [28, 318] on icon "השוואה למסמך" at bounding box center [22, 319] width 13 height 9
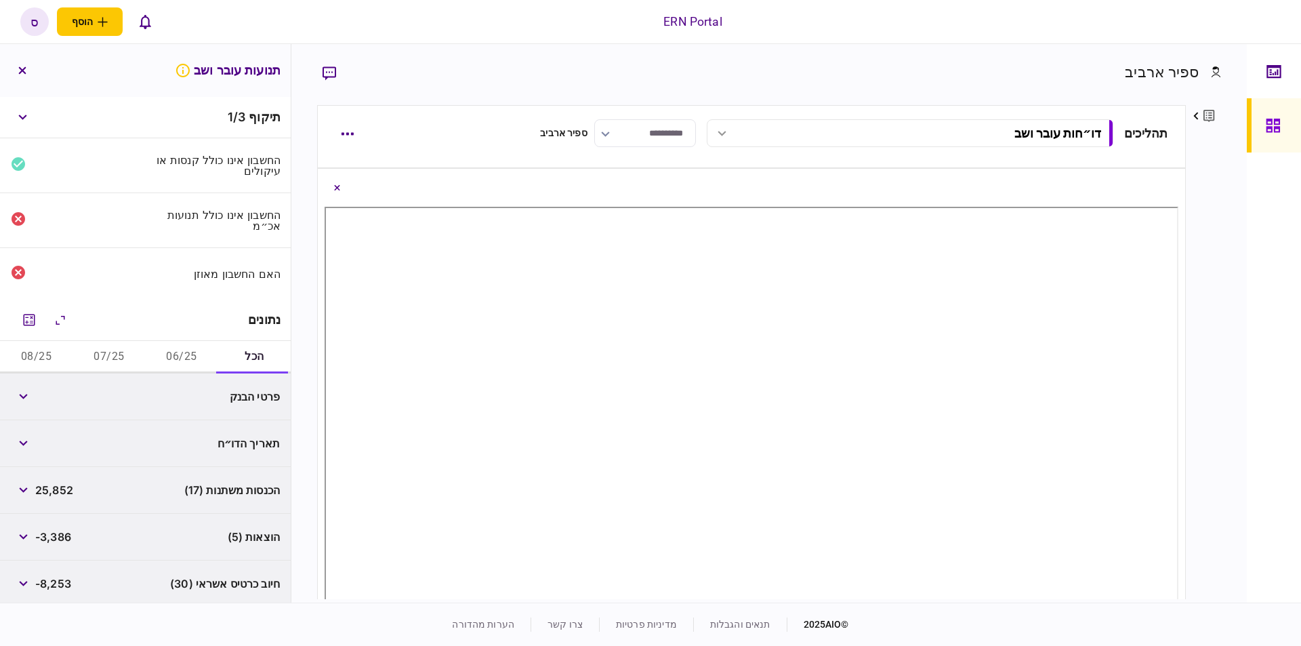
click at [183, 351] on button "06/25" at bounding box center [182, 357] width 72 height 33
click at [35, 541] on button "button" at bounding box center [23, 536] width 24 height 24
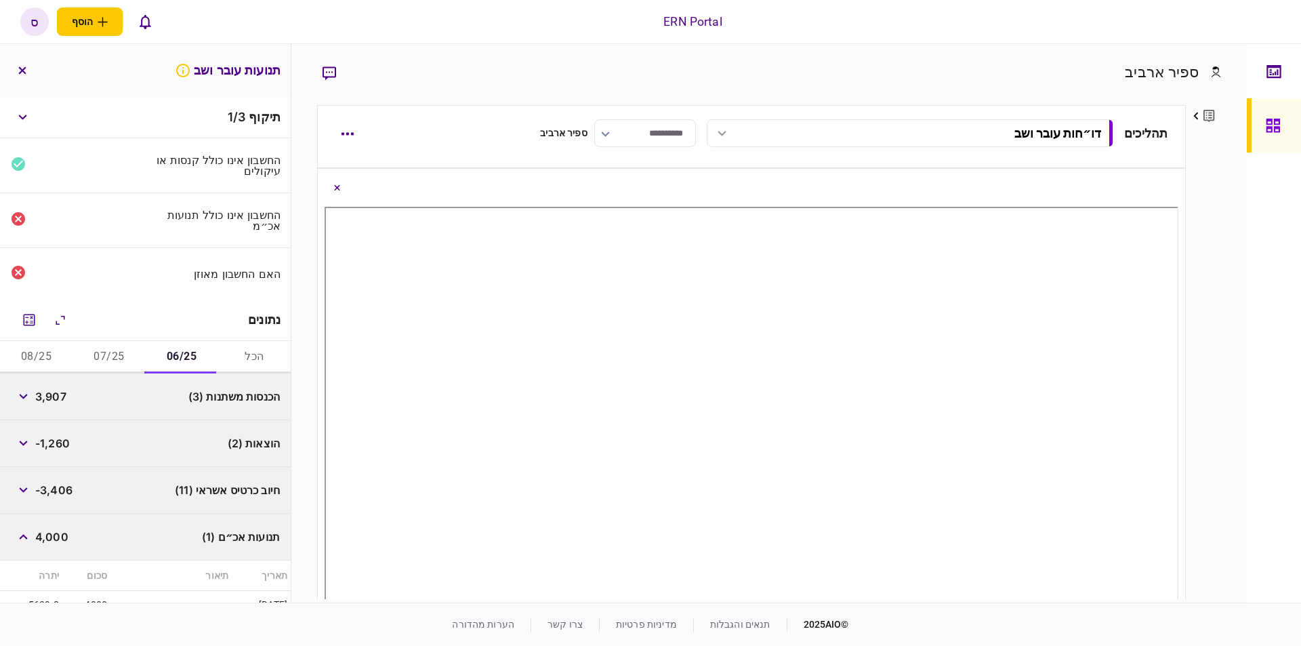
scroll to position [154, 0]
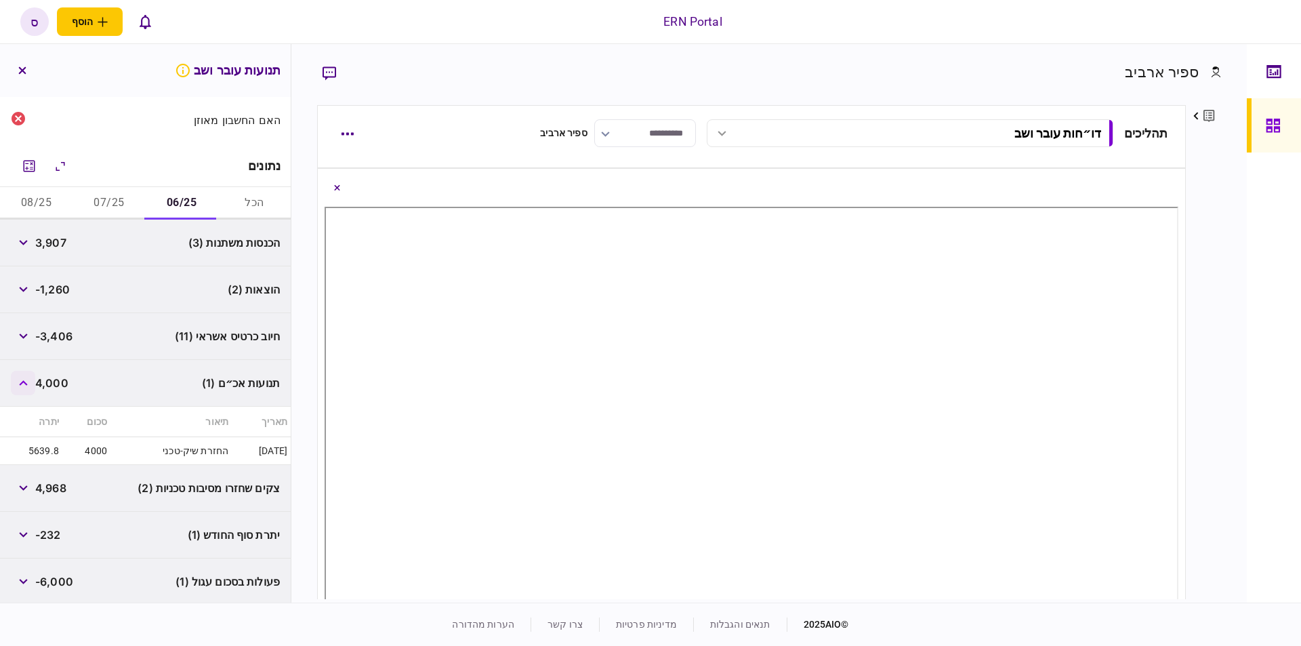
click at [30, 376] on button "button" at bounding box center [23, 383] width 24 height 24
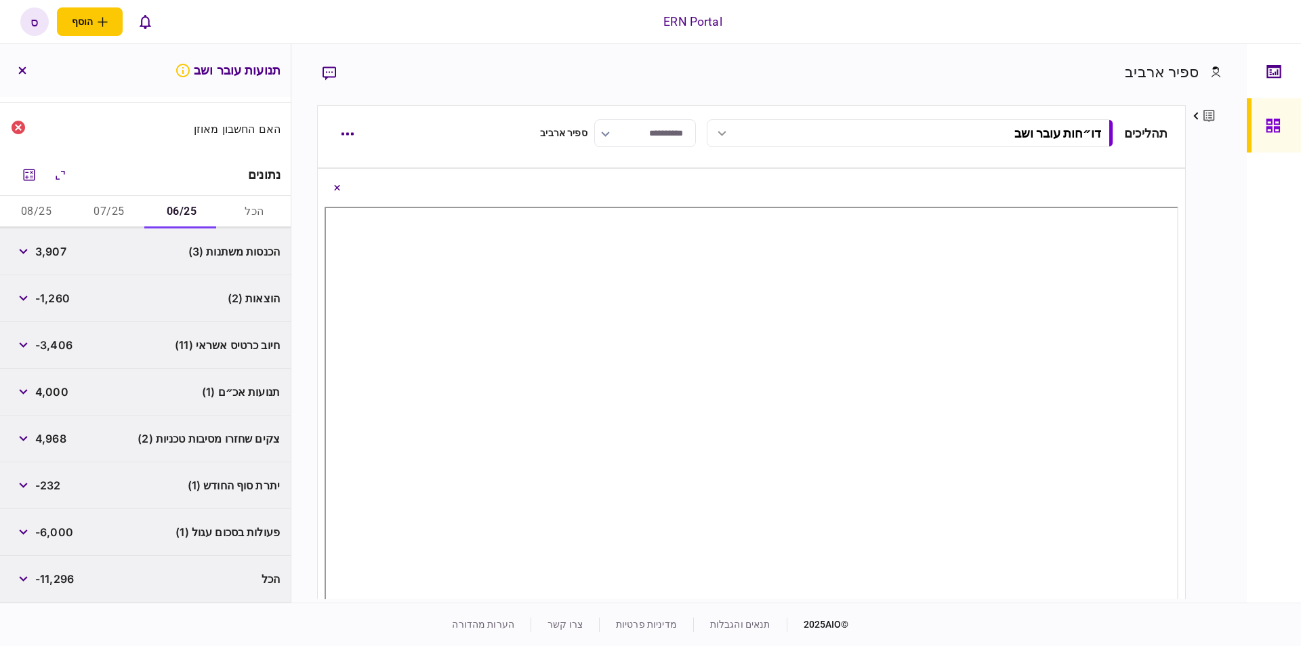
scroll to position [142, 0]
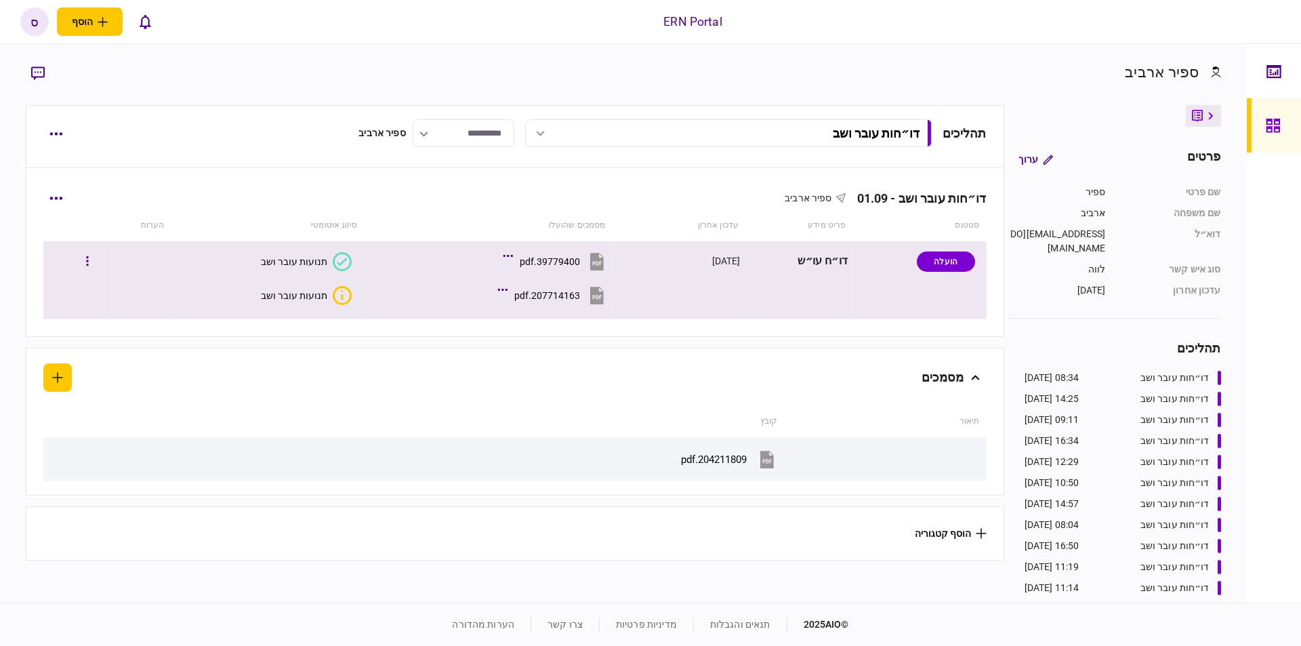
click at [310, 293] on div "תנועות עובר ושב" at bounding box center [294, 295] width 66 height 11
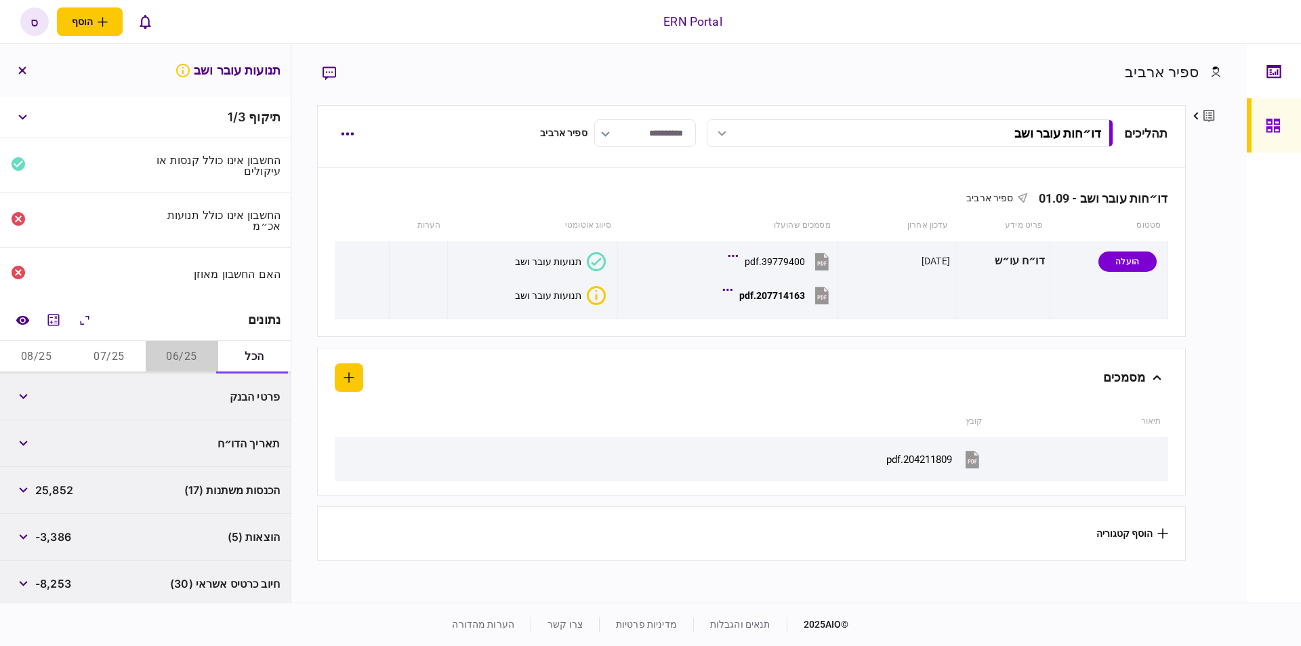
click at [197, 359] on button "06/25" at bounding box center [182, 357] width 72 height 33
click at [31, 437] on button "button" at bounding box center [23, 443] width 24 height 24
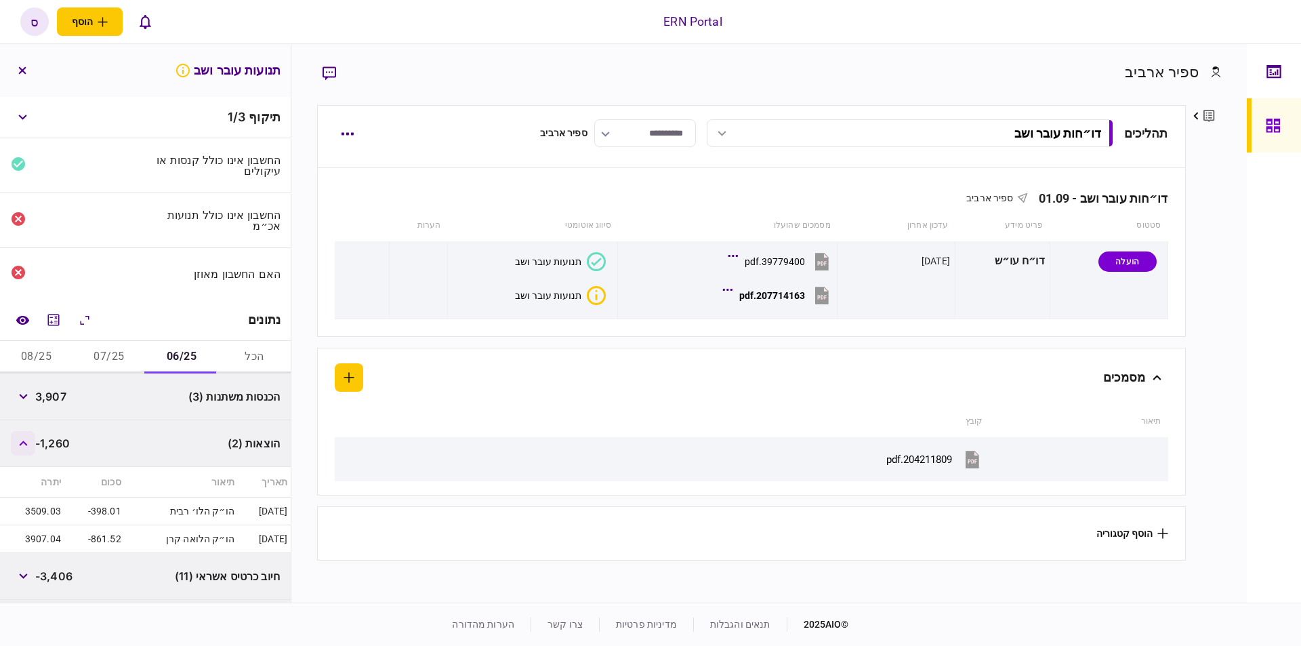
click at [30, 442] on button "button" at bounding box center [23, 443] width 24 height 24
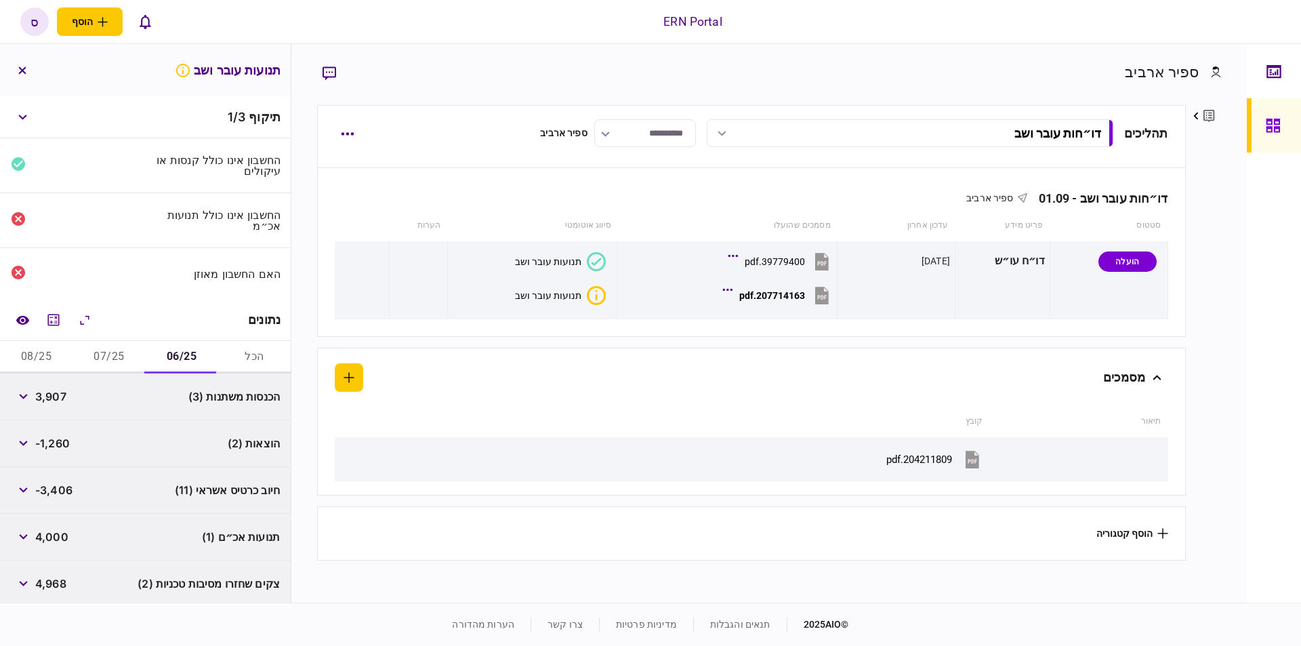
click at [54, 487] on span "-3,406" at bounding box center [53, 490] width 37 height 16
click at [56, 444] on span "-1,260" at bounding box center [52, 443] width 35 height 16
click at [24, 386] on button "button" at bounding box center [23, 396] width 24 height 24
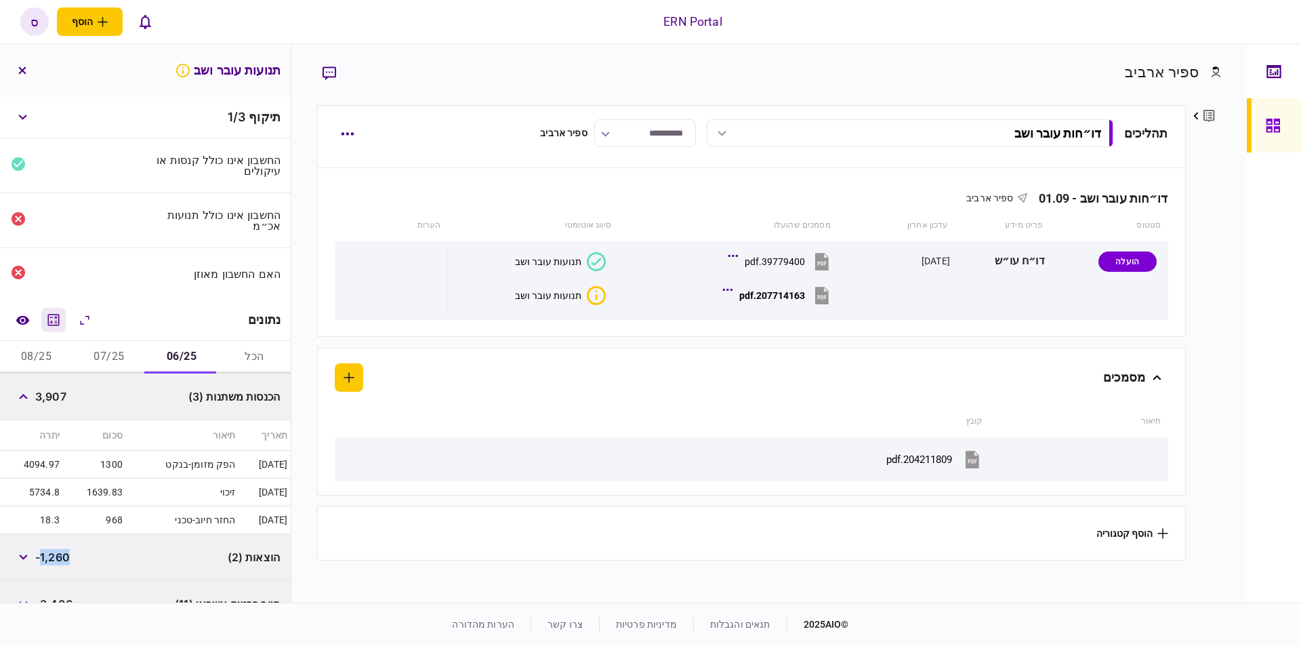
click at [56, 318] on icon "מחשבון" at bounding box center [53, 320] width 16 height 16
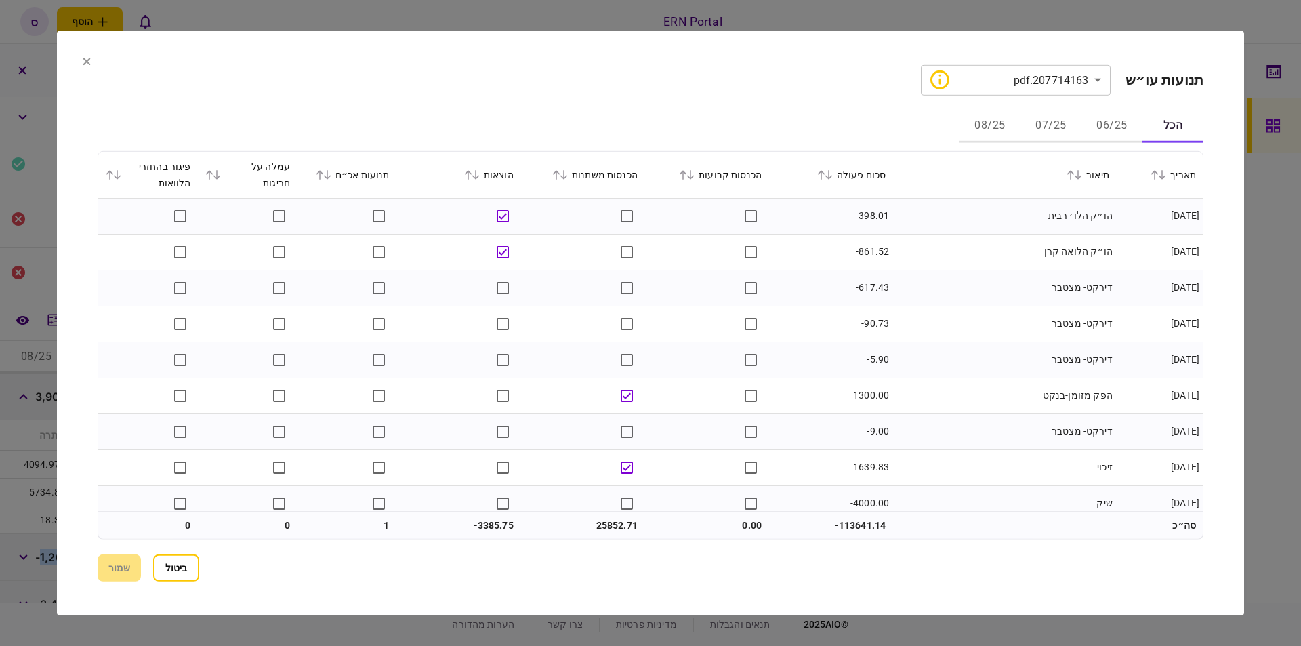
click at [1096, 123] on button "06/25" at bounding box center [1111, 126] width 61 height 33
click at [109, 565] on button "שמור" at bounding box center [119, 567] width 43 height 27
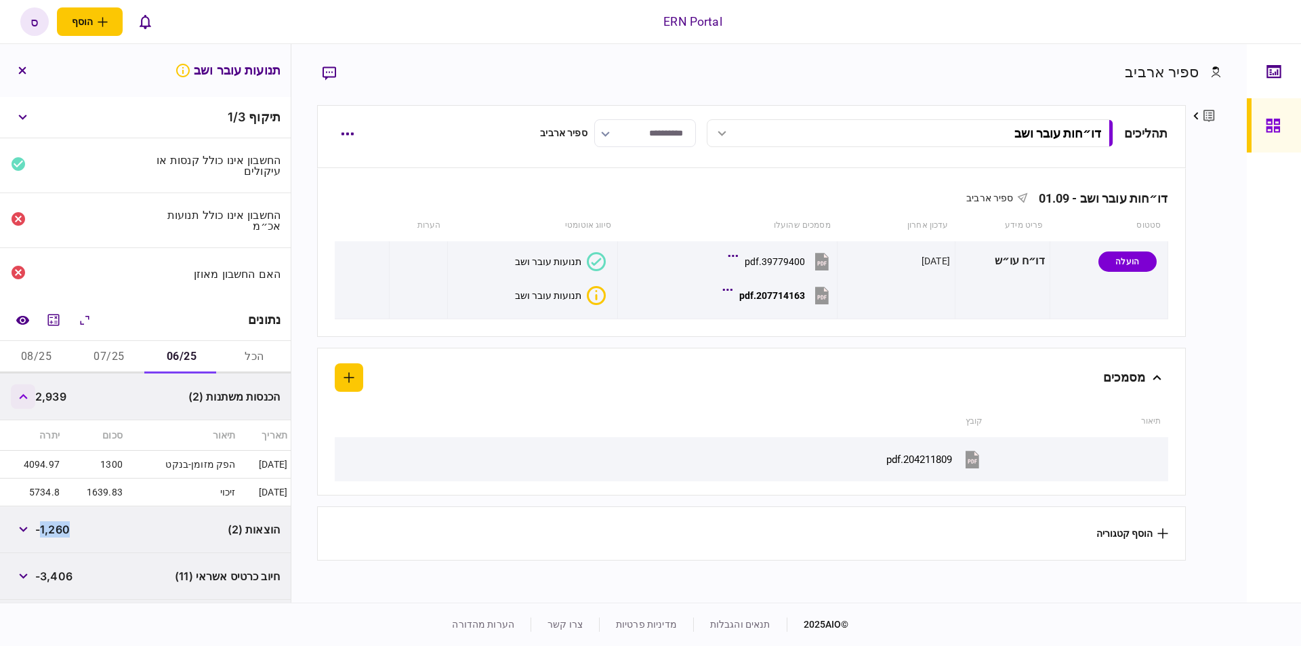
click at [33, 392] on button "button" at bounding box center [23, 396] width 24 height 24
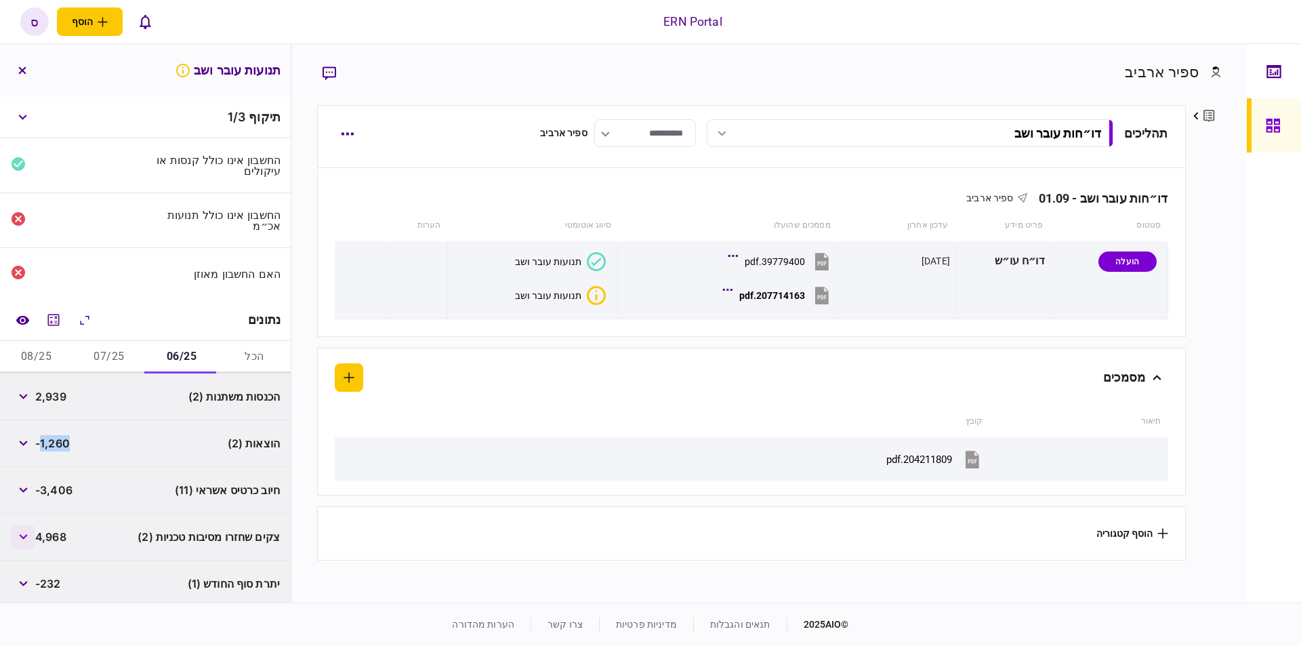
click at [35, 532] on button "button" at bounding box center [23, 536] width 24 height 24
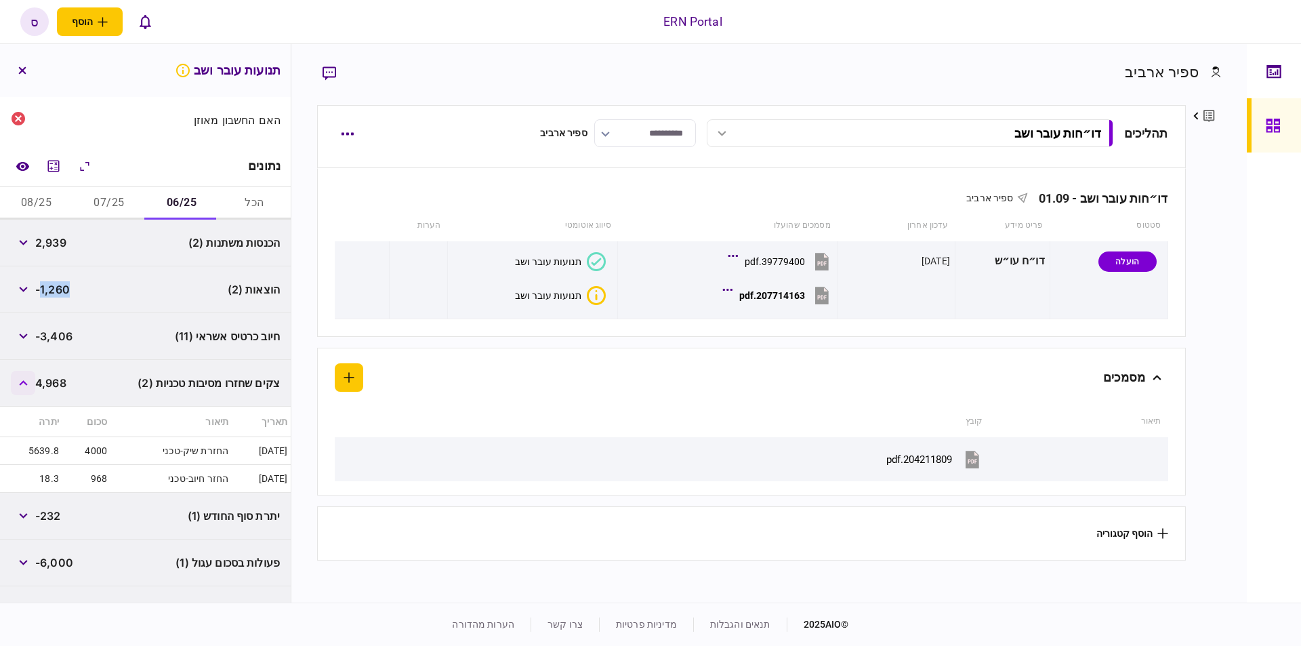
click at [25, 380] on icon "button" at bounding box center [23, 382] width 8 height 5
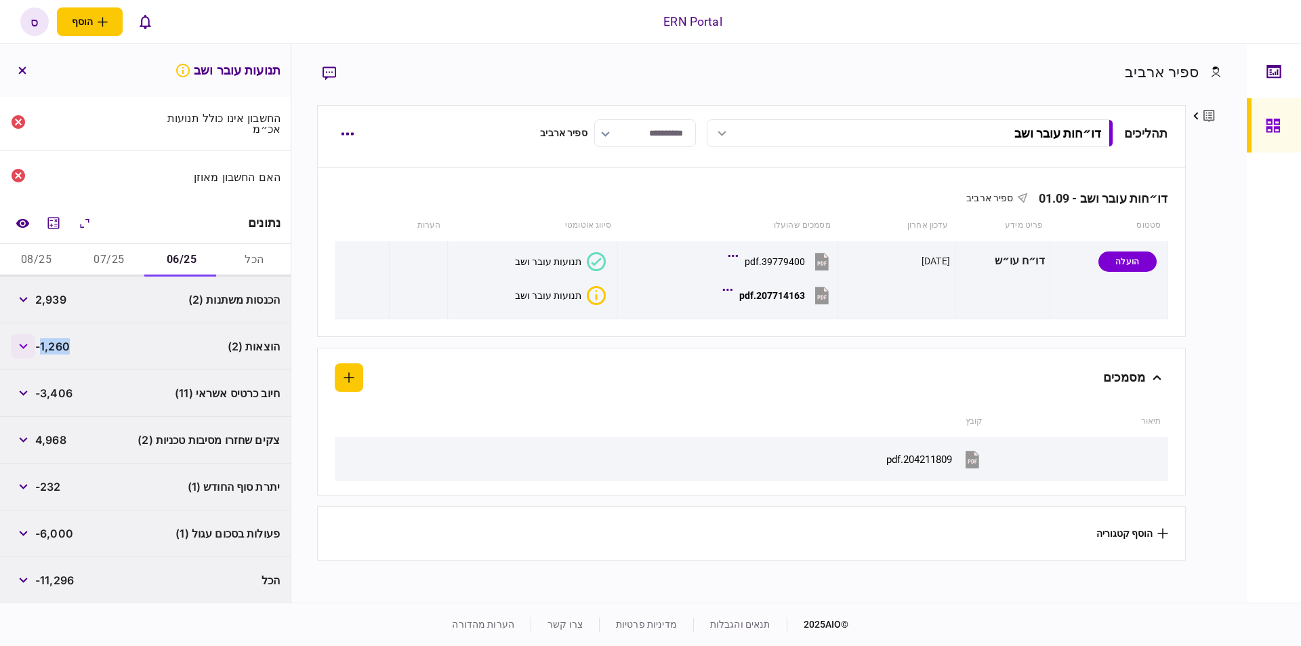
scroll to position [96, 0]
click at [110, 267] on button "07/25" at bounding box center [108, 261] width 72 height 33
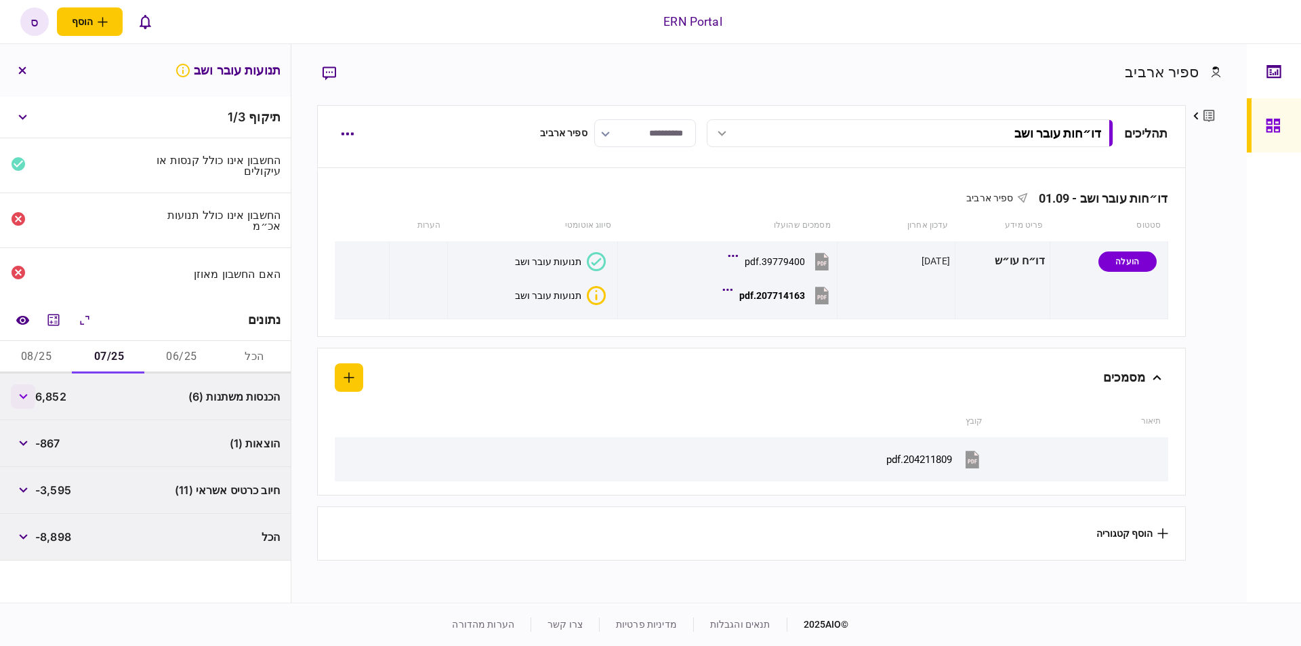
click at [33, 398] on button "button" at bounding box center [23, 396] width 24 height 24
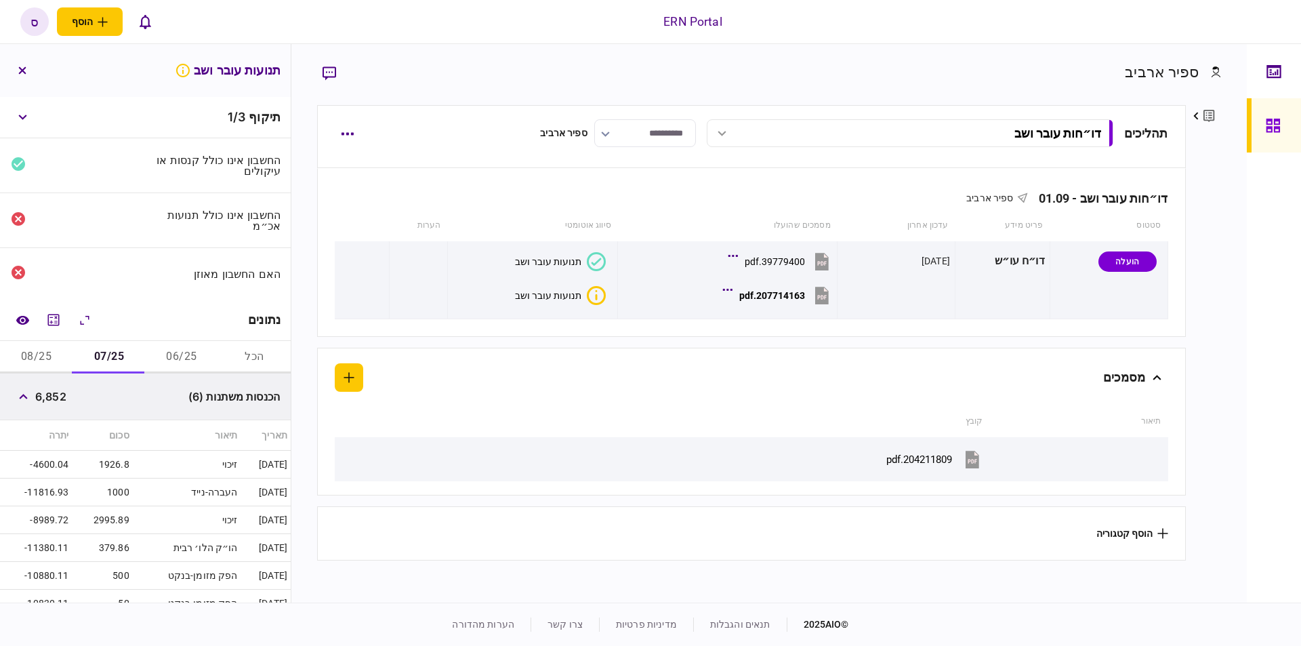
scroll to position [152, 0]
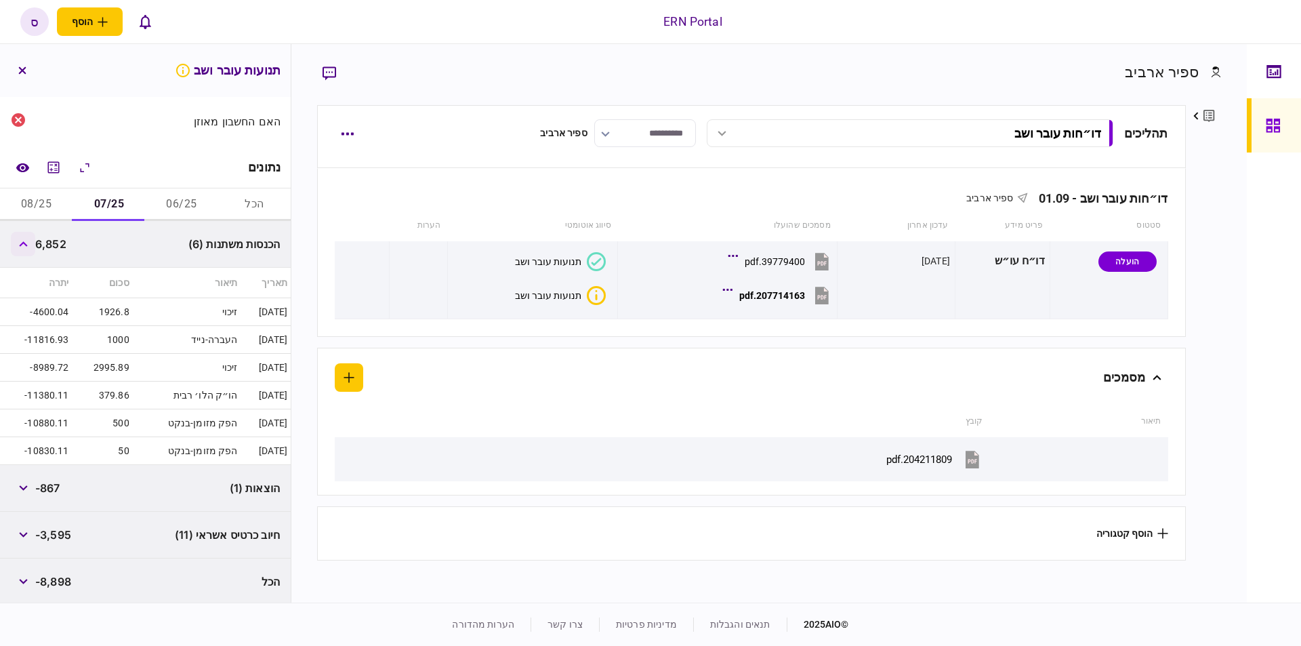
click at [33, 244] on button "button" at bounding box center [23, 244] width 24 height 24
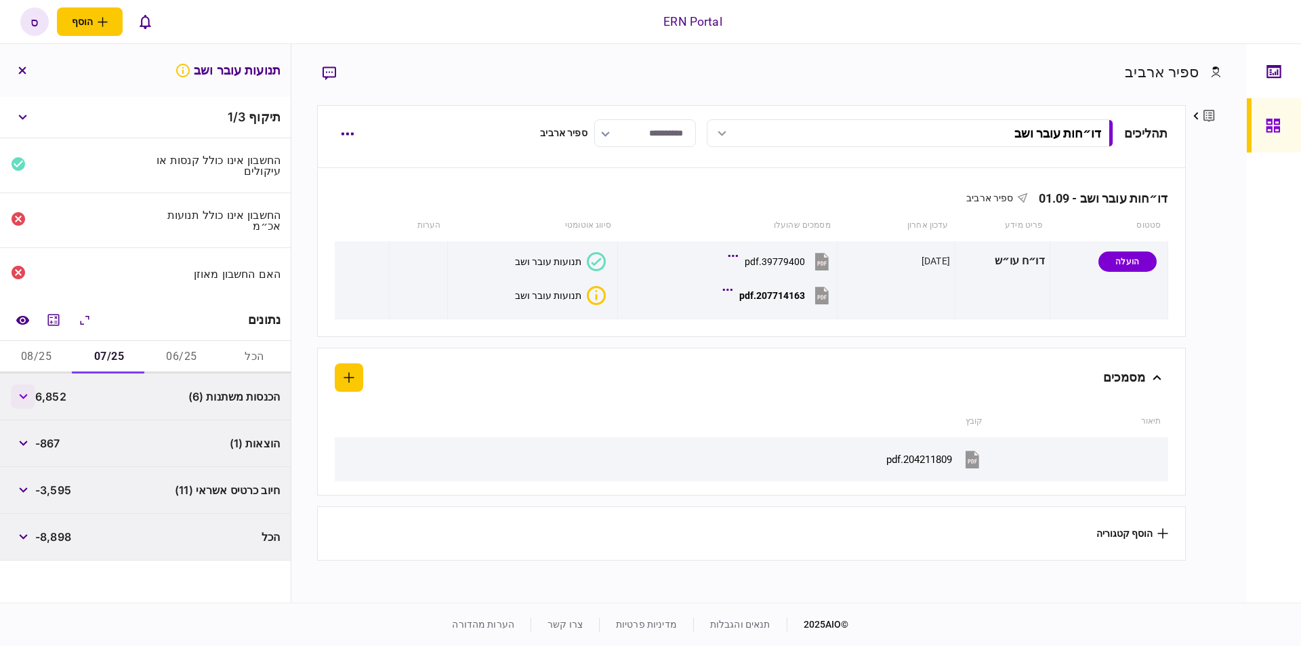
scroll to position [0, 0]
click at [30, 394] on button "button" at bounding box center [23, 396] width 24 height 24
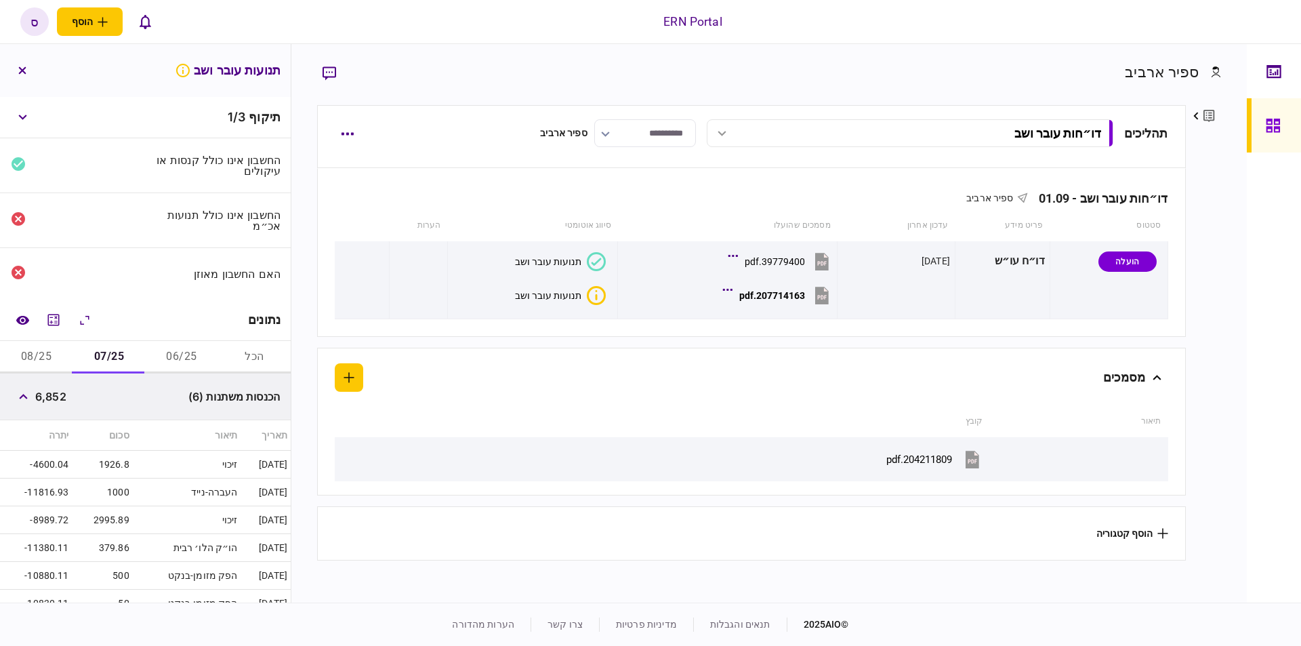
scroll to position [152, 0]
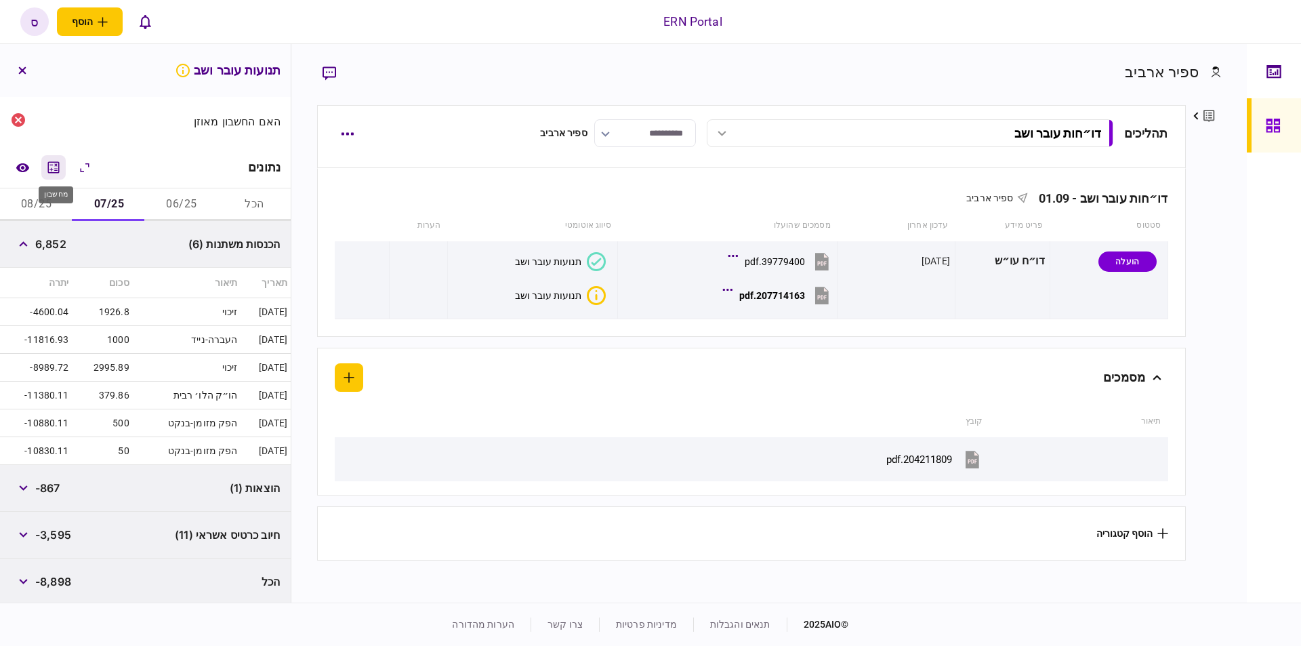
click at [53, 168] on icon "מחשבון" at bounding box center [53, 167] width 16 height 16
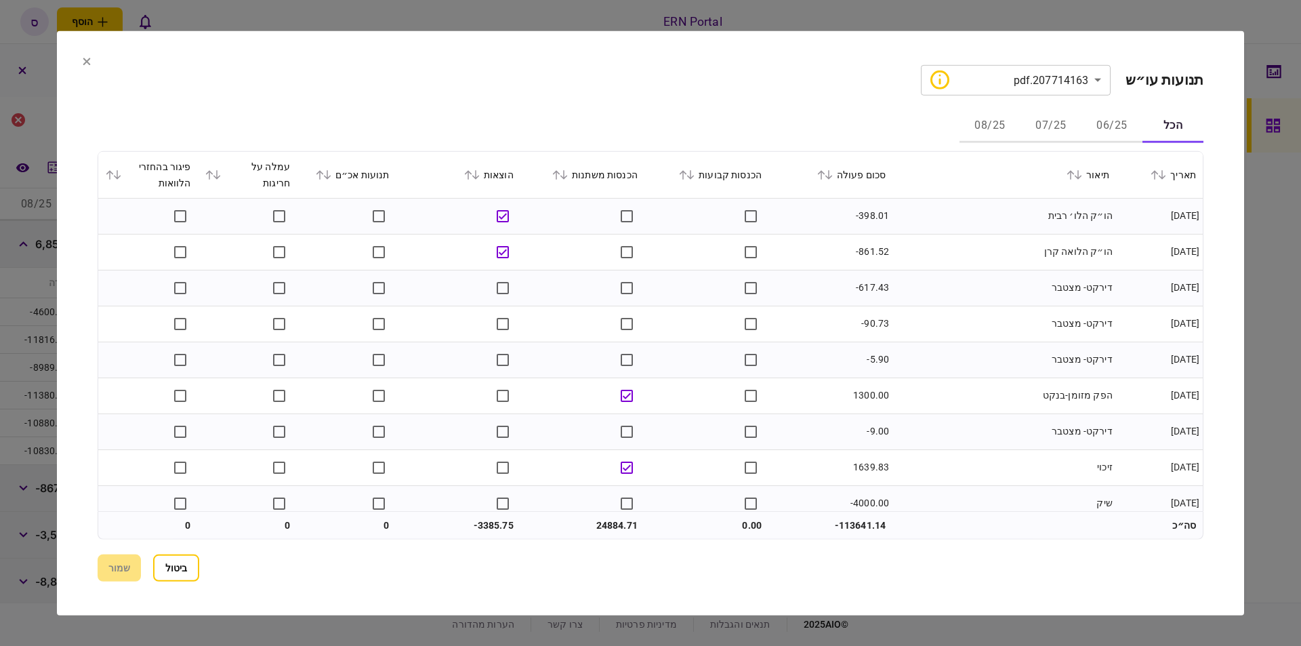
click at [1040, 129] on button "07/25" at bounding box center [1050, 126] width 61 height 33
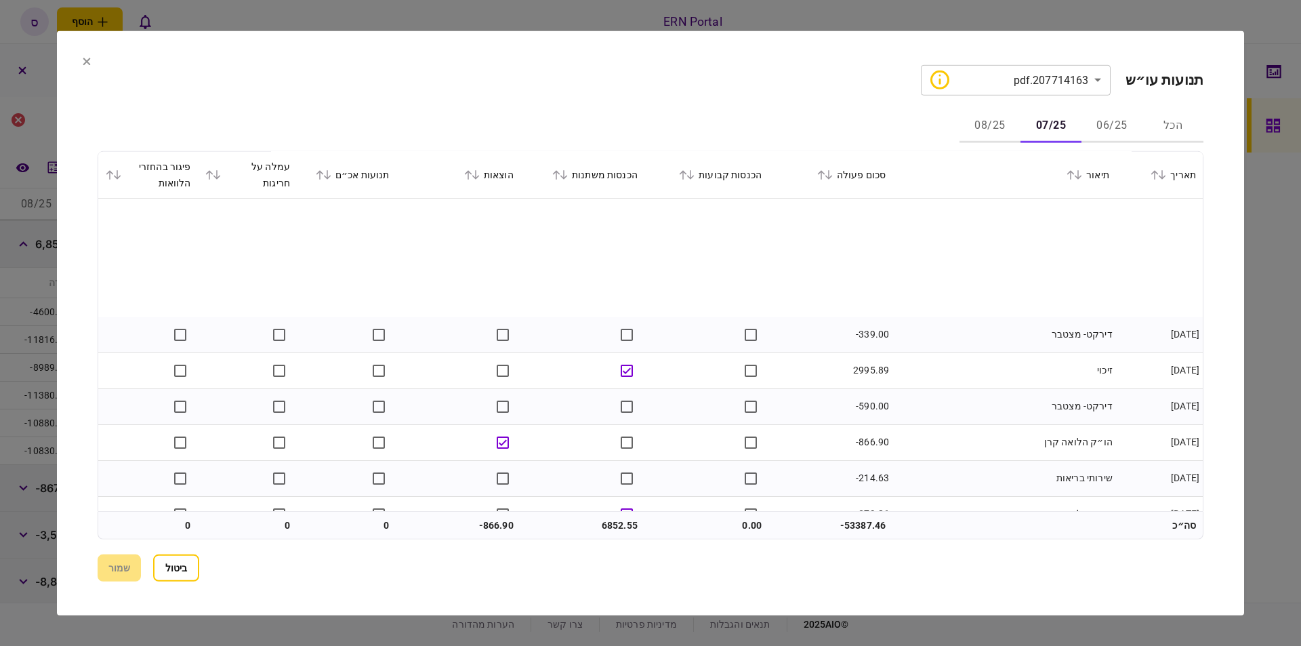
scroll to position [537, 0]
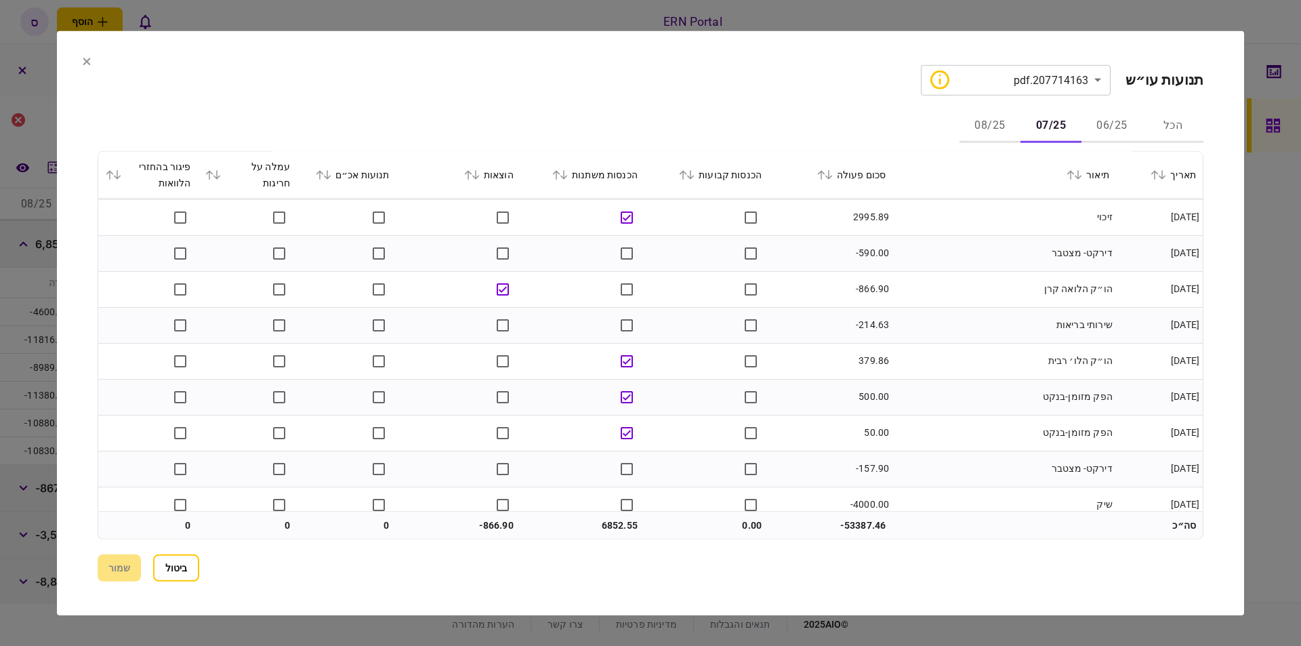
click at [980, 127] on button "08/25" at bounding box center [989, 126] width 61 height 33
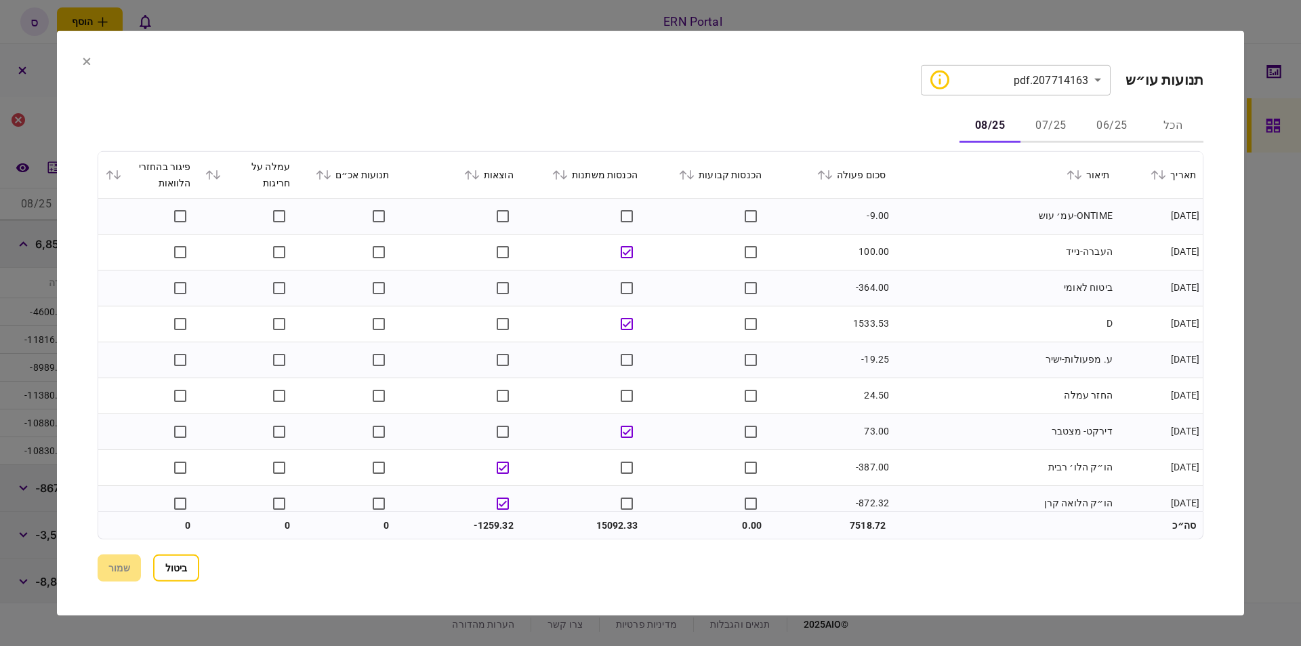
click at [83, 61] on icon at bounding box center [87, 61] width 8 height 8
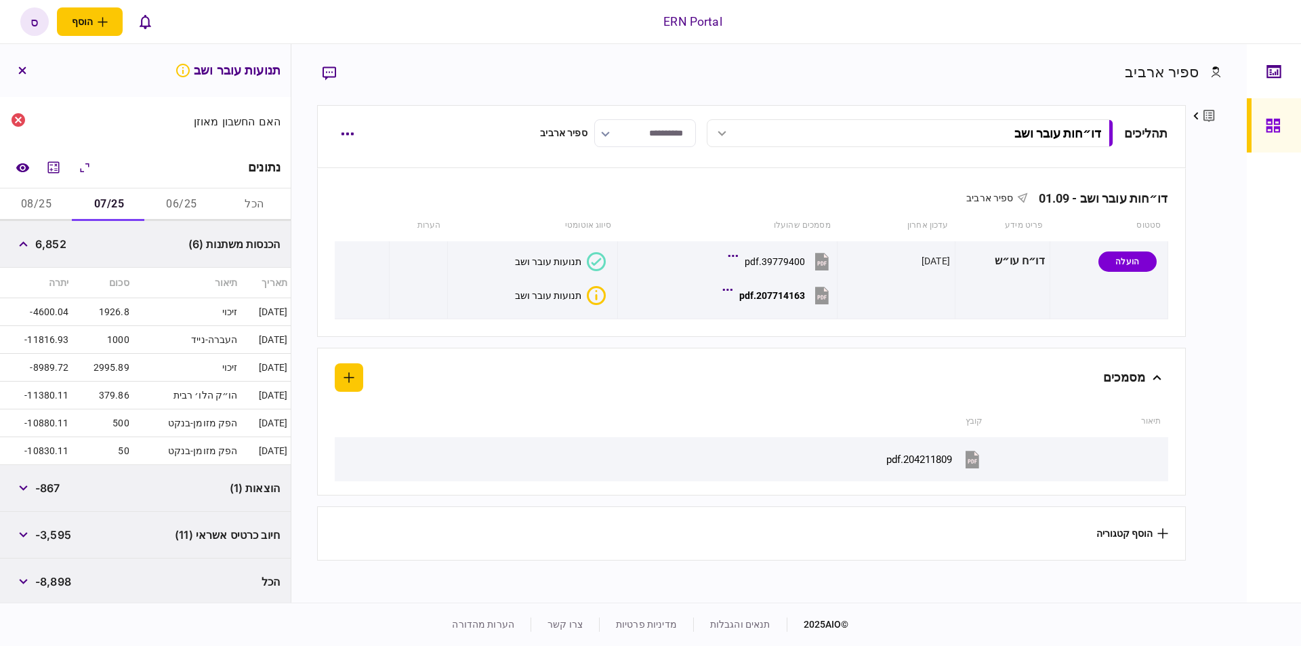
click at [47, 201] on button "08/25" at bounding box center [36, 204] width 72 height 33
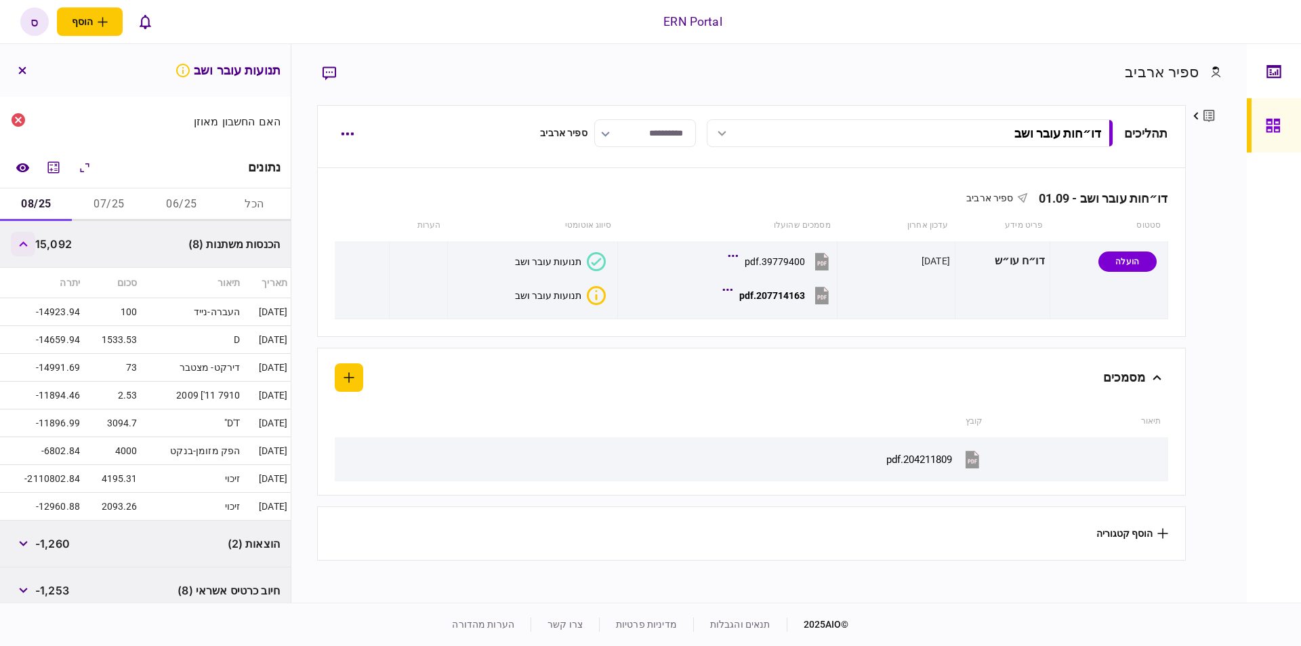
click at [17, 242] on button "button" at bounding box center [23, 244] width 24 height 24
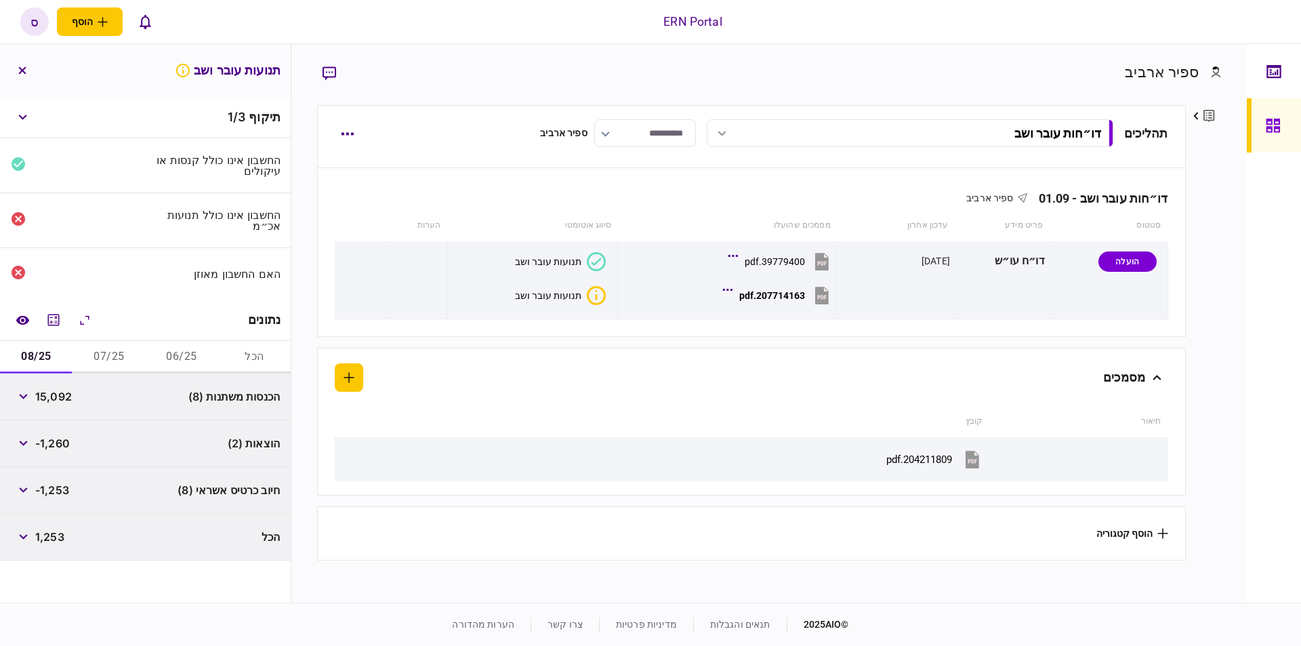
click at [9, 440] on div "הוצאות (2) -1,260" at bounding box center [145, 443] width 291 height 47
click at [28, 440] on icon "button" at bounding box center [23, 442] width 9 height 5
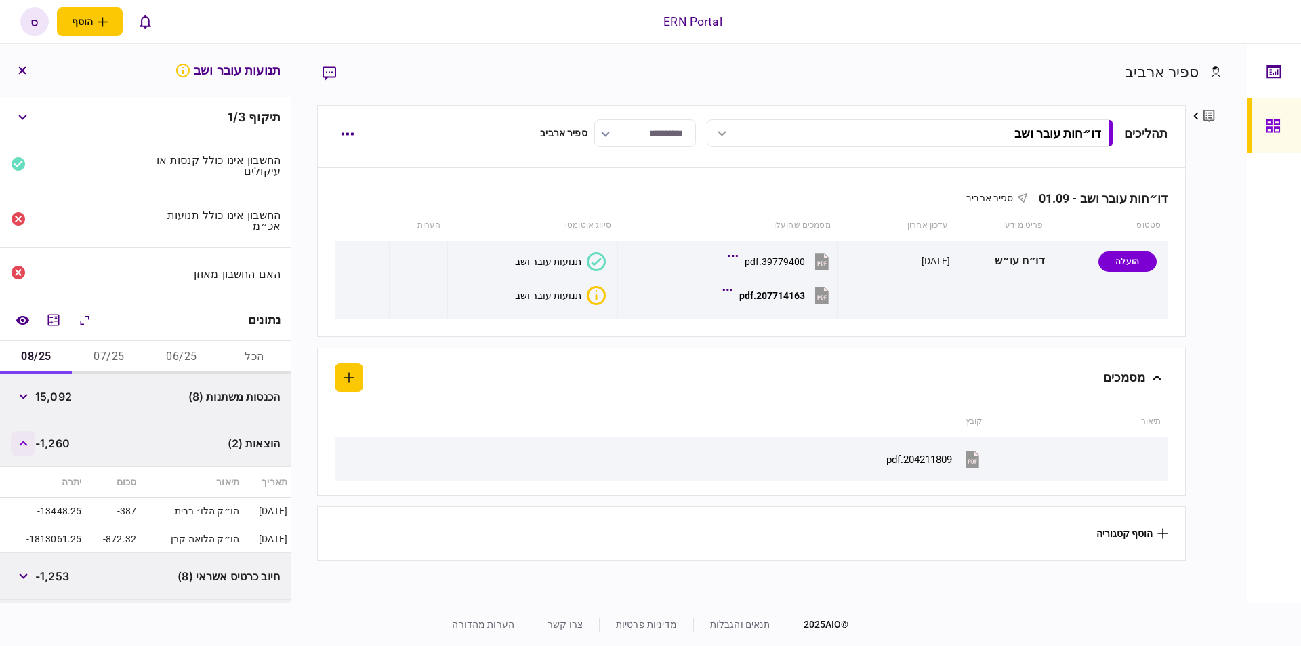
click at [31, 438] on button "button" at bounding box center [23, 443] width 24 height 24
